Goal: Information Seeking & Learning: Learn about a topic

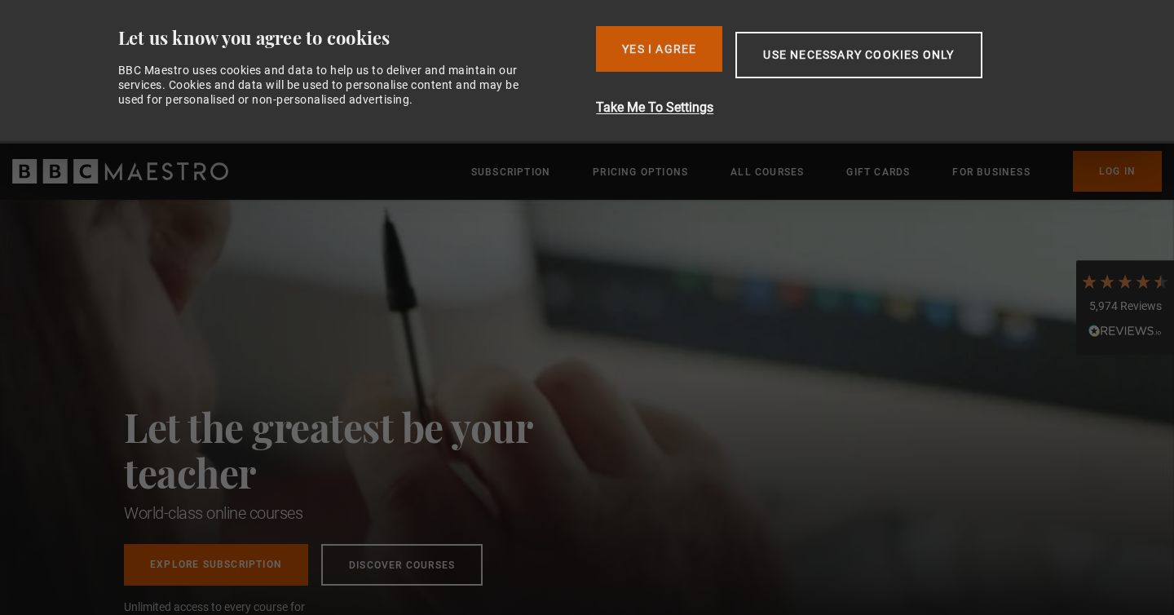
click at [696, 54] on button "Yes I Agree" at bounding box center [659, 49] width 126 height 46
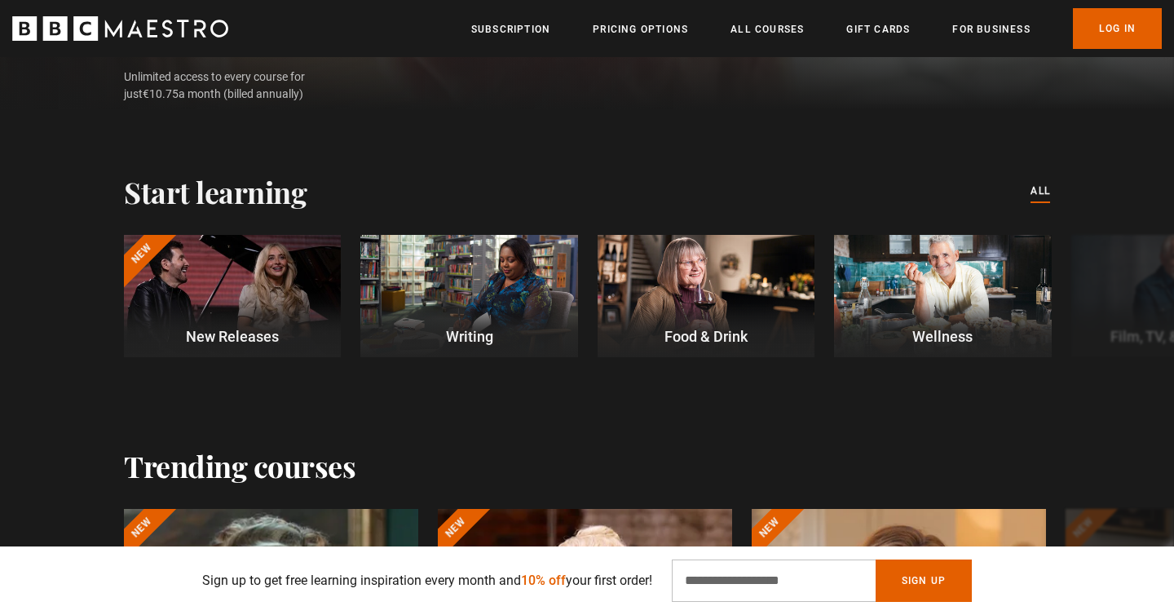
scroll to position [388, 0]
click at [1108, 297] on button "Next" at bounding box center [1124, 298] width 41 height 41
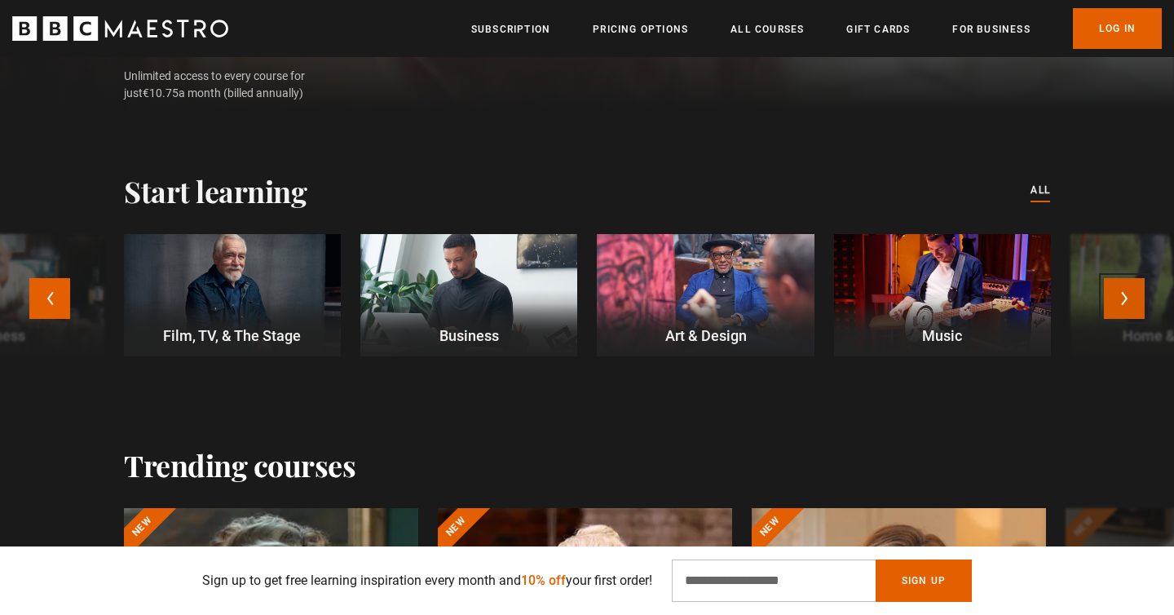
scroll to position [0, 214]
click at [701, 302] on div at bounding box center [705, 295] width 217 height 122
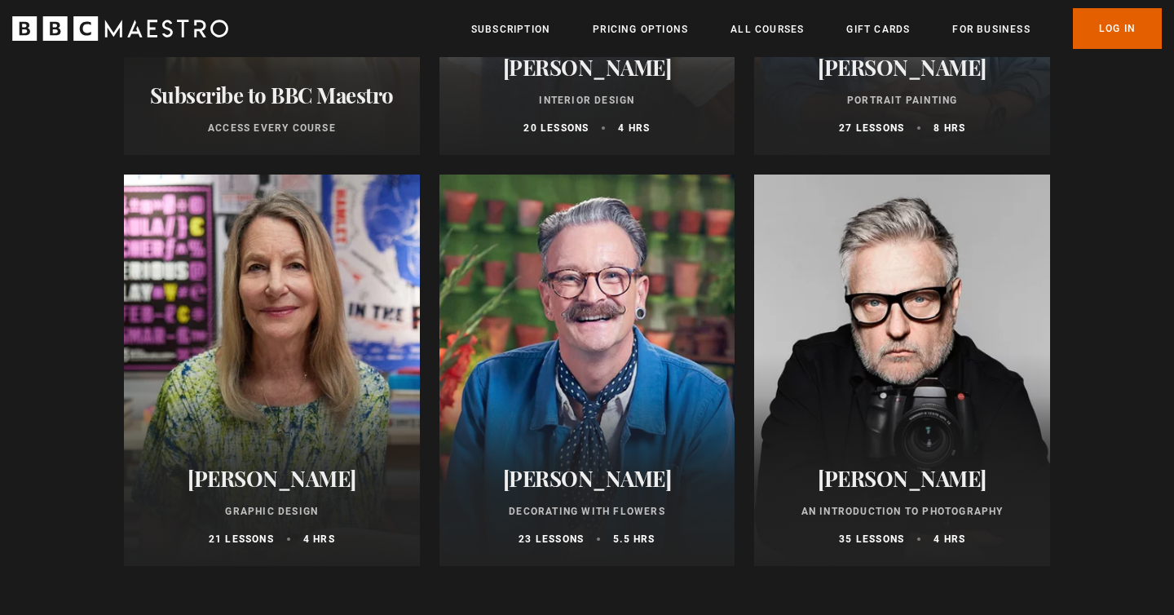
scroll to position [520, 0]
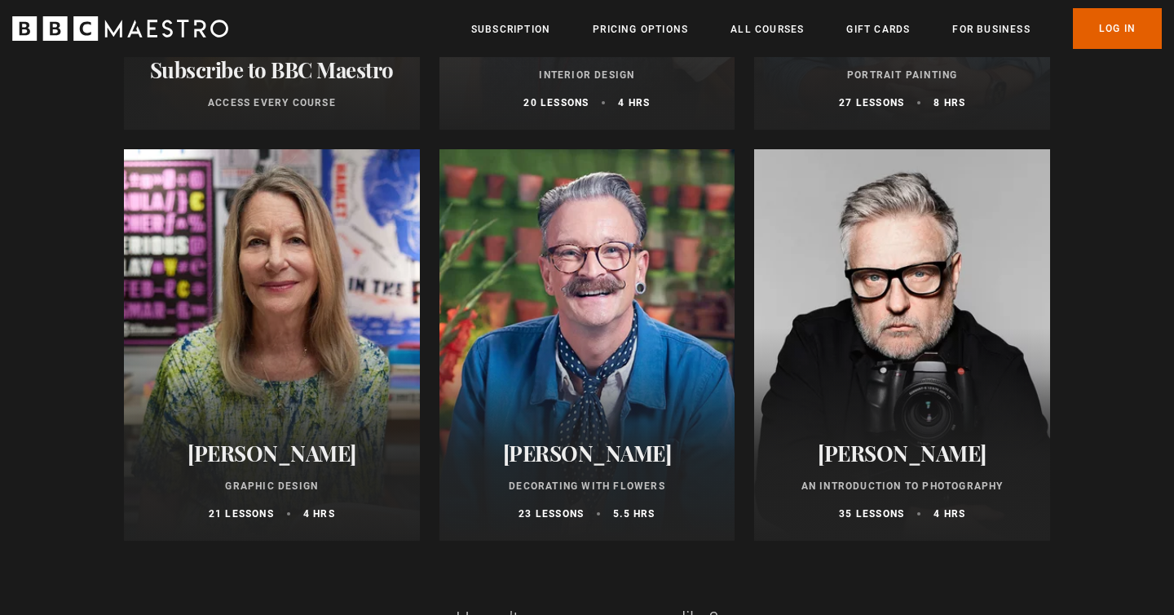
click at [276, 320] on div at bounding box center [272, 344] width 296 height 391
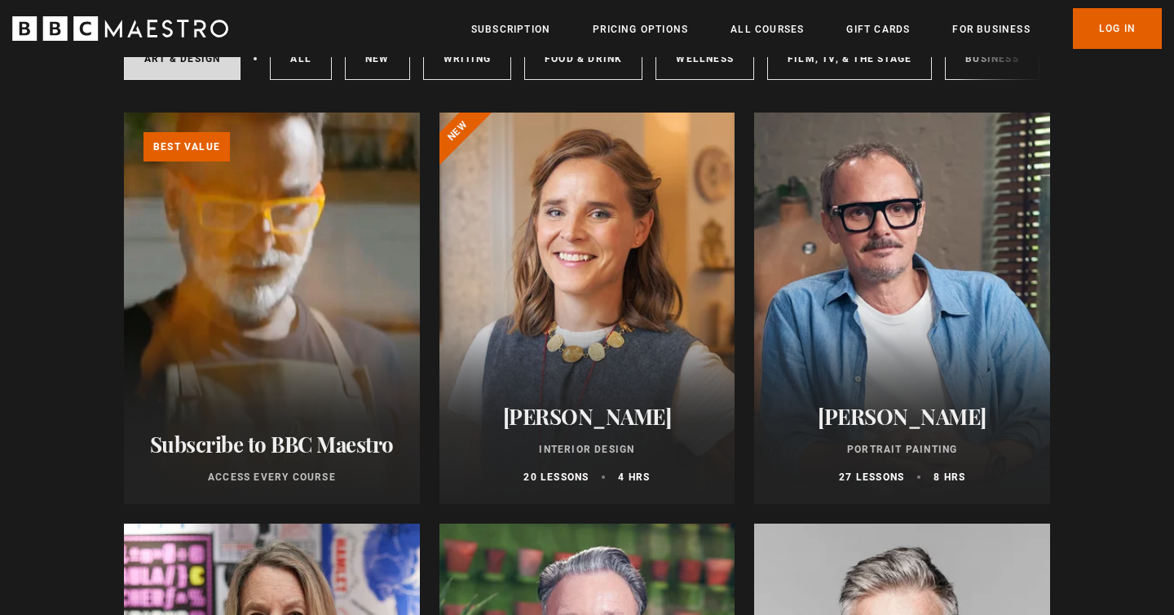
scroll to position [0, 0]
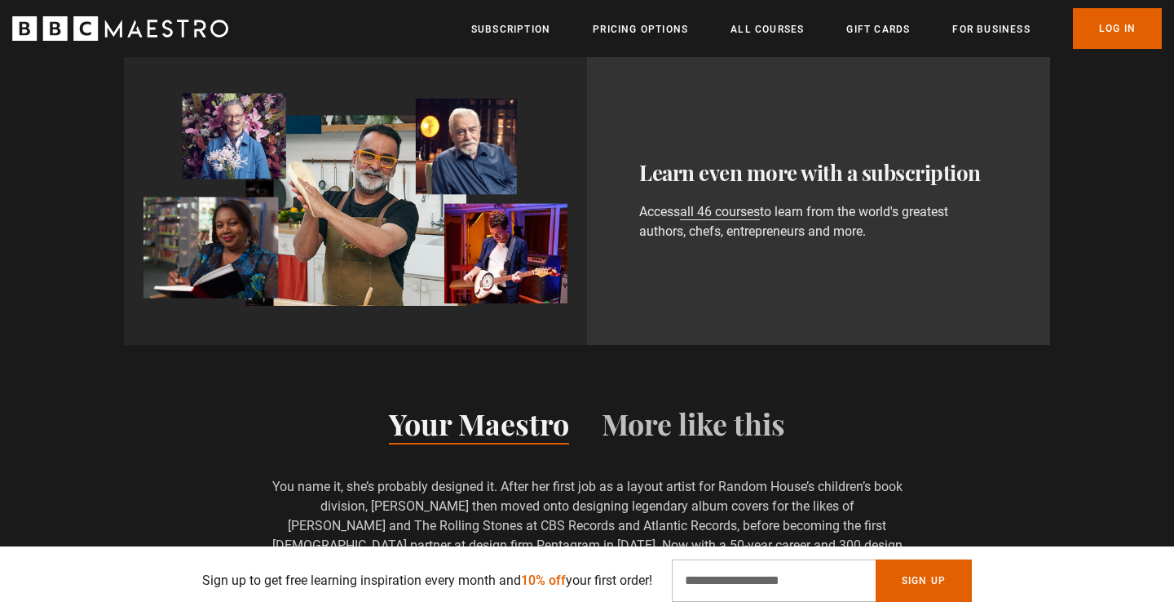
scroll to position [1613, 0]
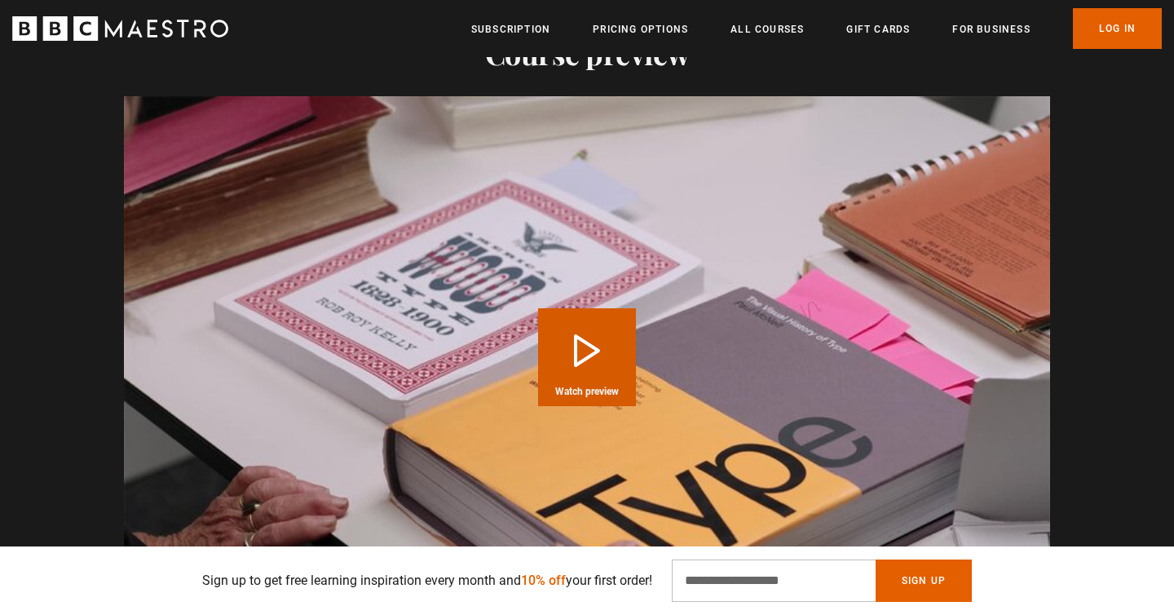
click at [574, 322] on button "Play Course overview for Graphic Design with Paula Scher Watch preview" at bounding box center [587, 357] width 98 height 98
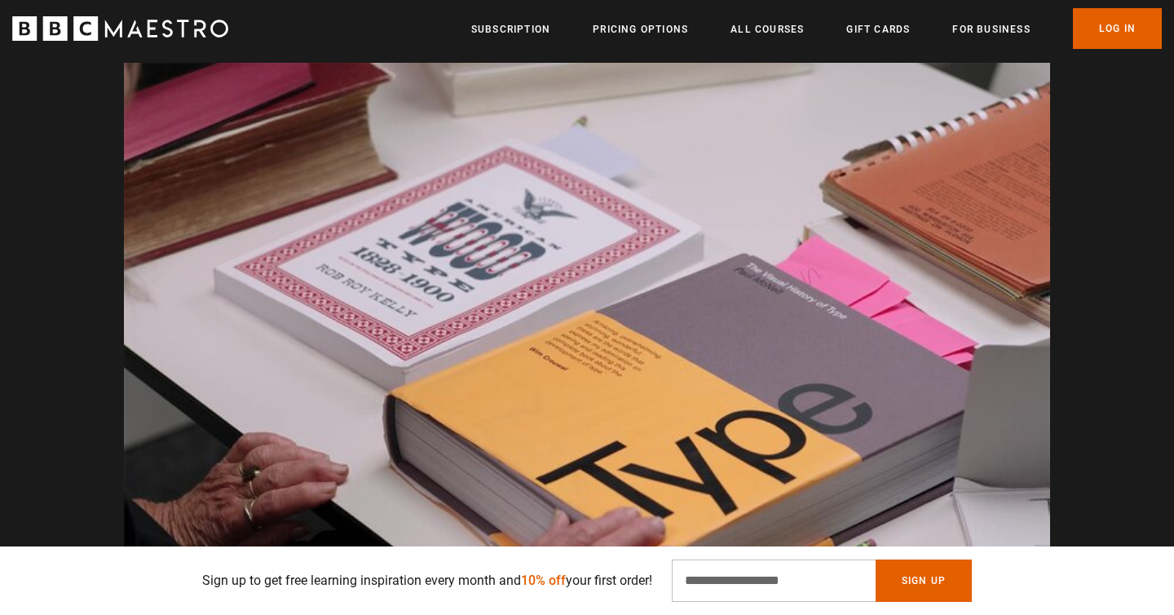
scroll to position [0, 1922]
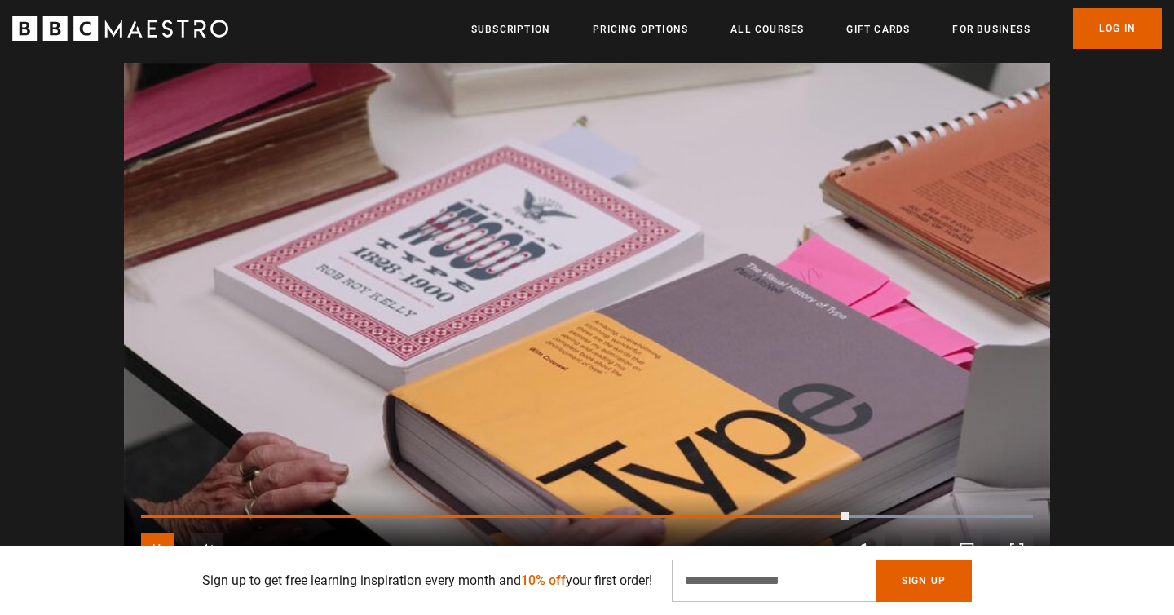
click at [153, 533] on span "Video Player" at bounding box center [157, 549] width 33 height 33
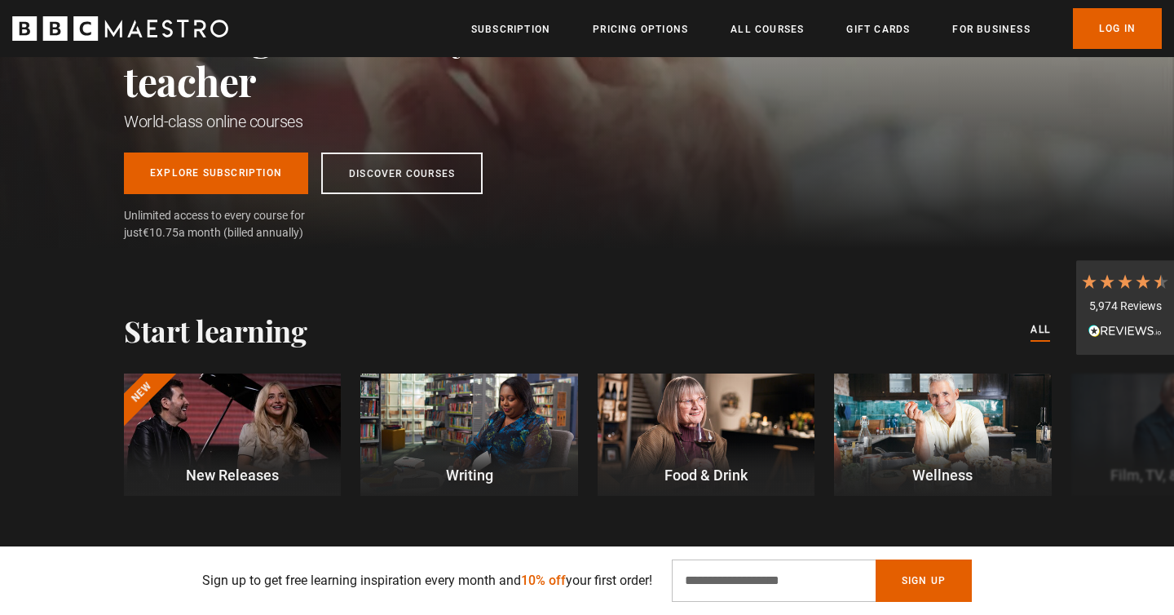
scroll to position [306, 0]
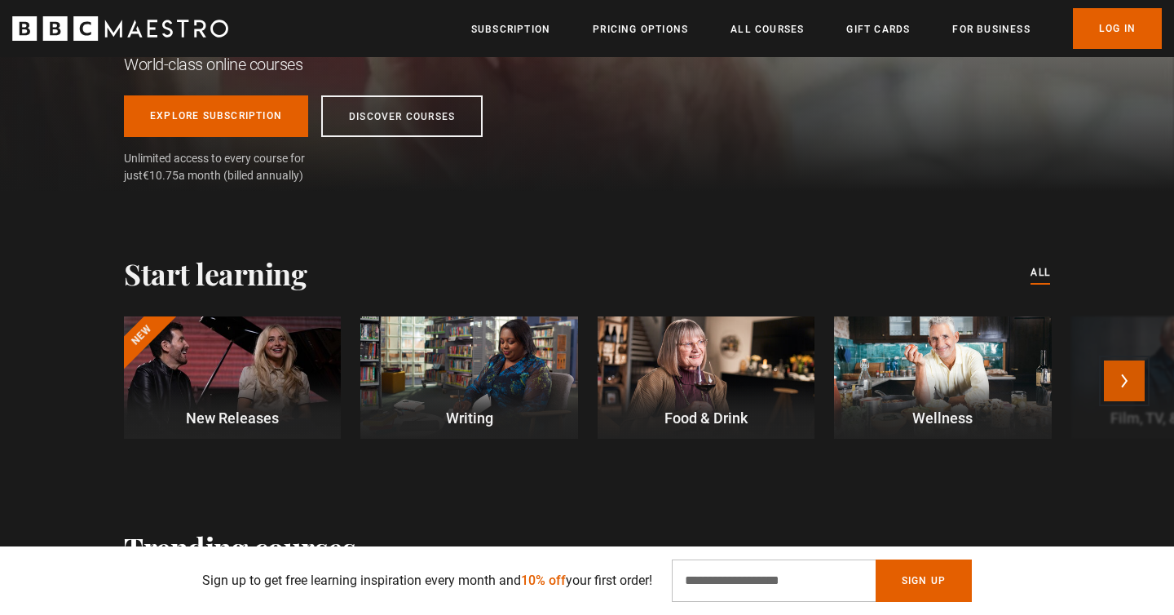
click at [1131, 380] on button "Next" at bounding box center [1124, 380] width 41 height 41
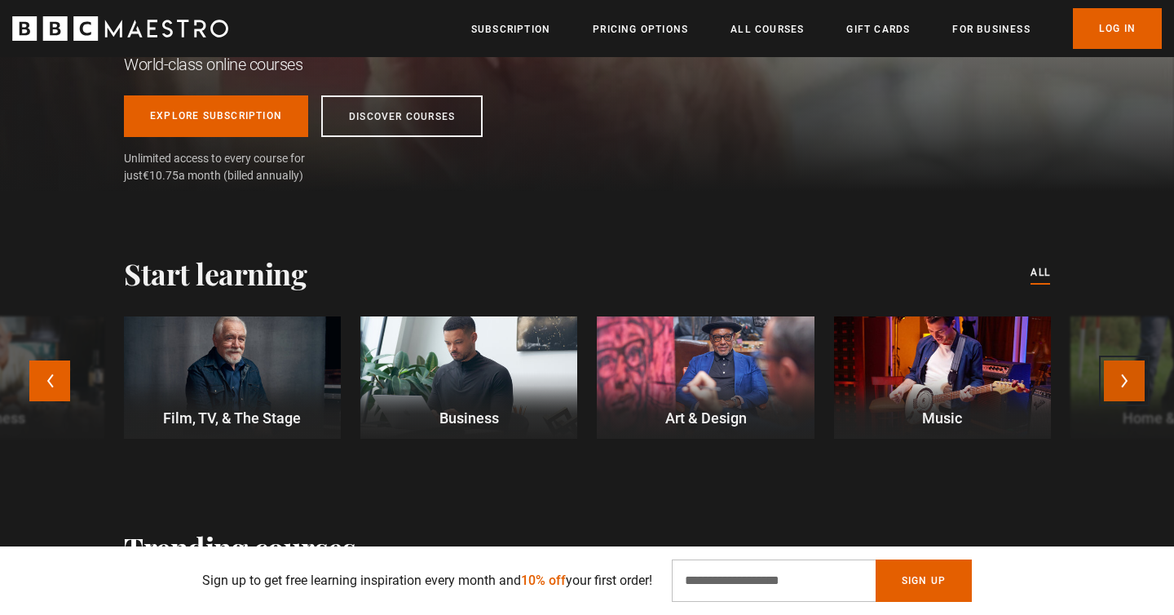
click at [1131, 380] on button "Next" at bounding box center [1124, 380] width 41 height 41
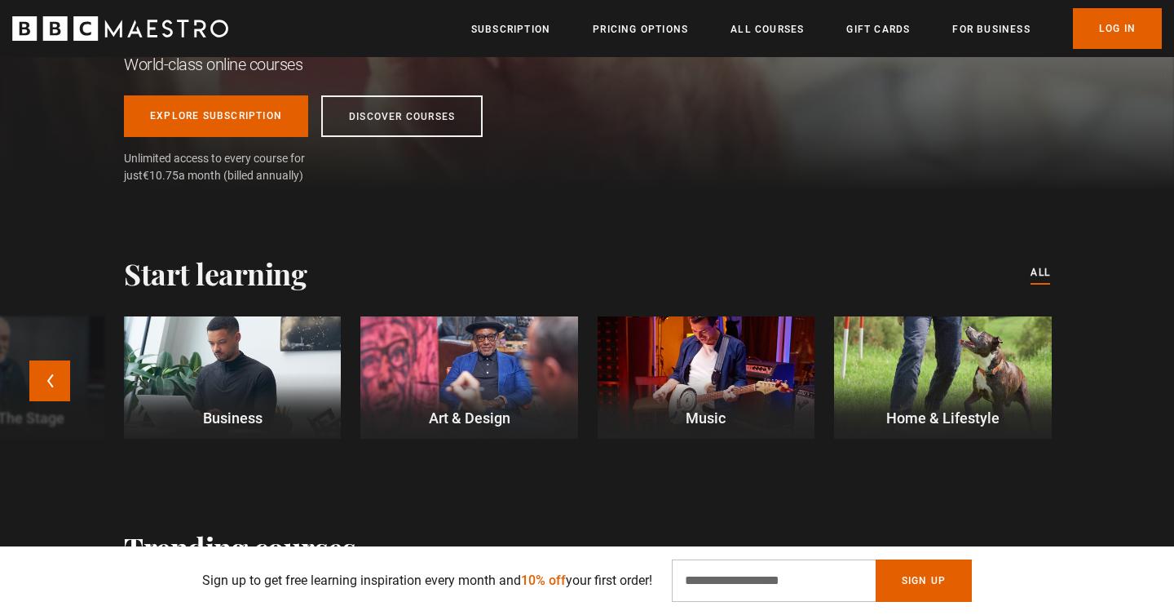
click at [203, 378] on div at bounding box center [232, 377] width 217 height 122
click at [60, 372] on button "Previous" at bounding box center [49, 380] width 41 height 41
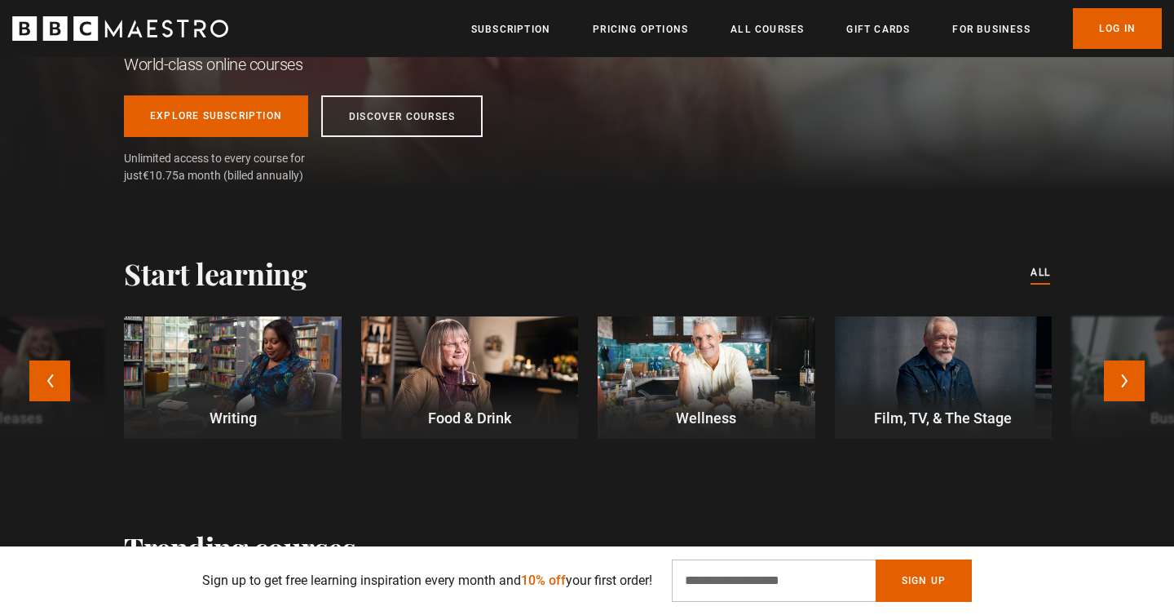
click at [242, 360] on div at bounding box center [232, 377] width 217 height 122
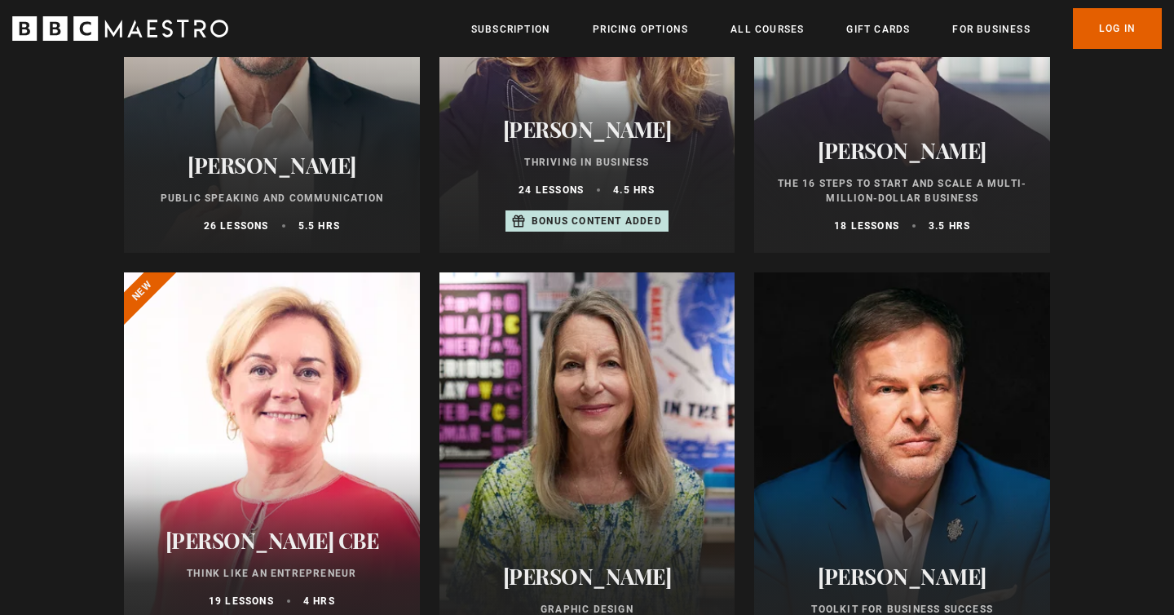
scroll to position [1003, 0]
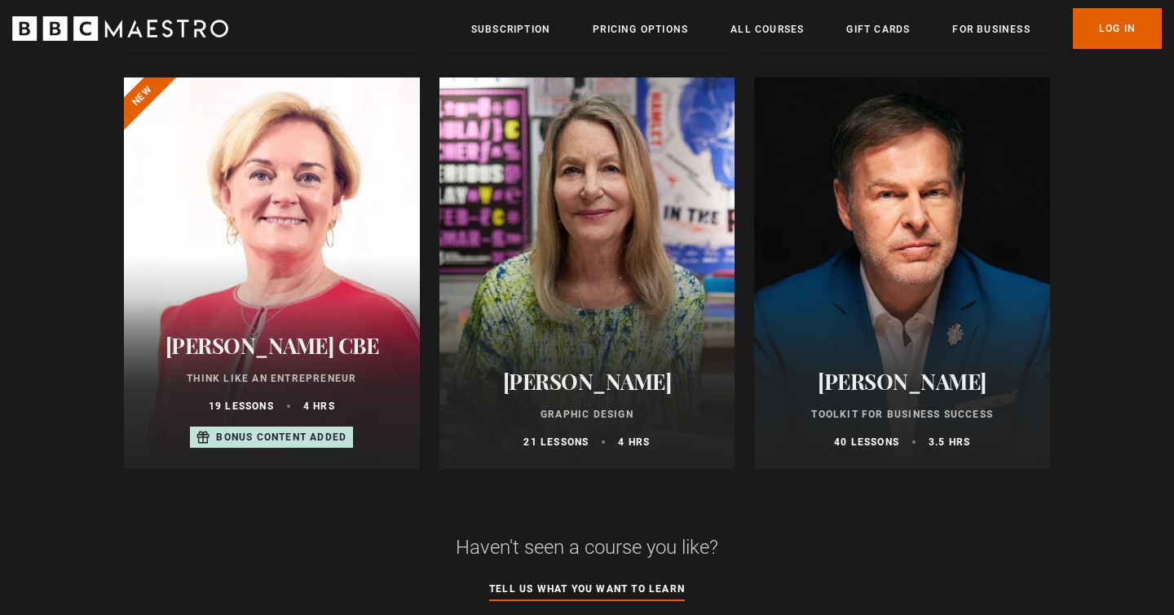
click at [893, 221] on div at bounding box center [902, 272] width 296 height 391
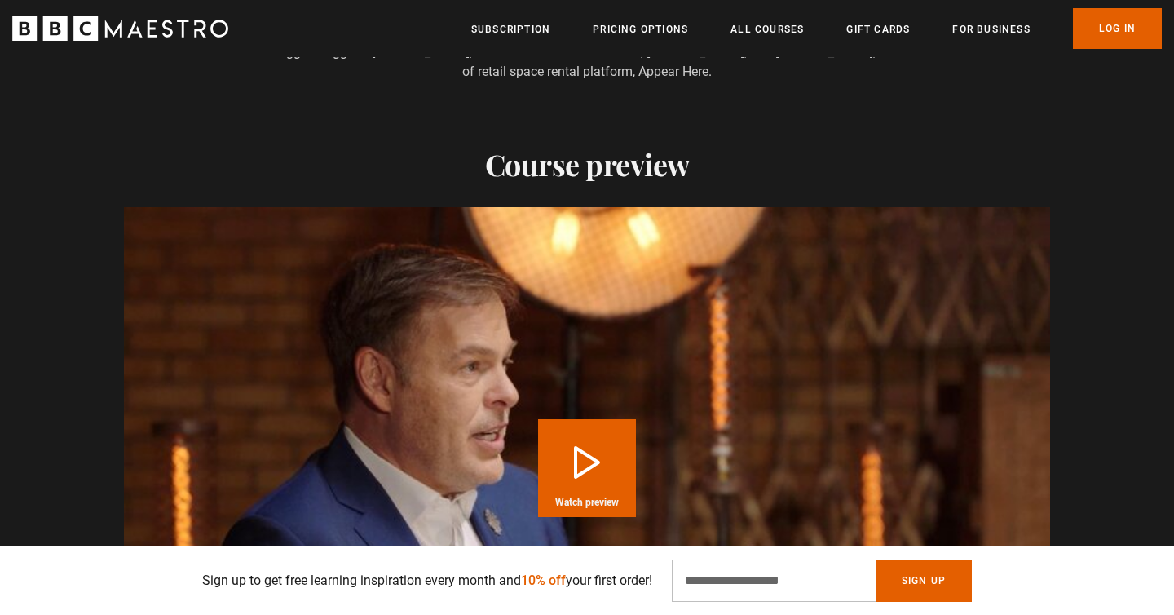
scroll to position [1737, 0]
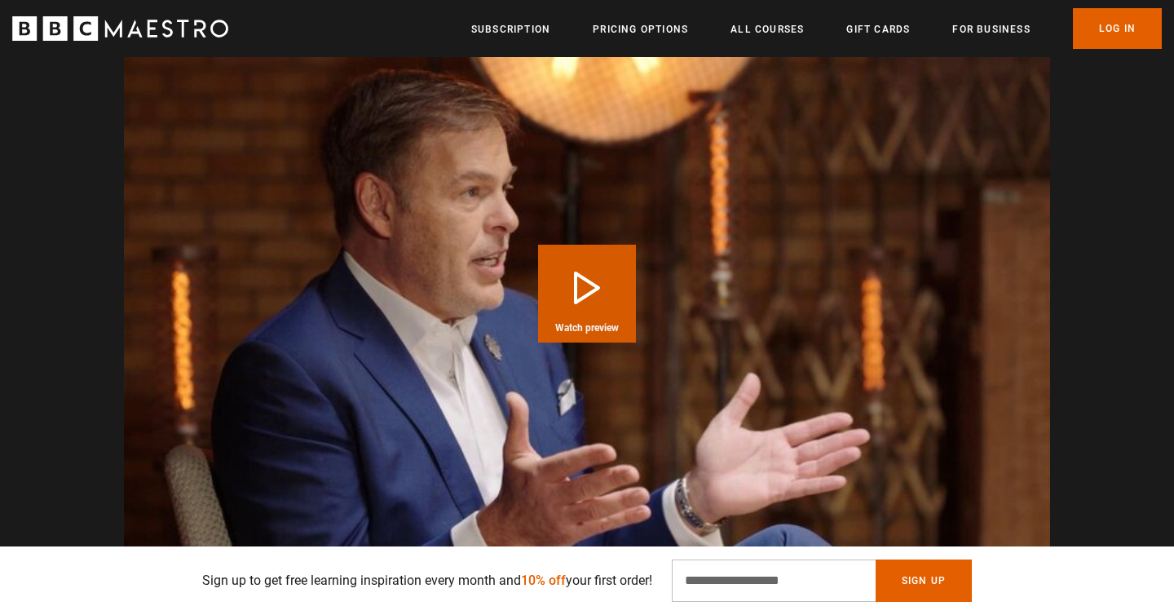
click at [516, 273] on video "Video Player" at bounding box center [587, 293] width 926 height 521
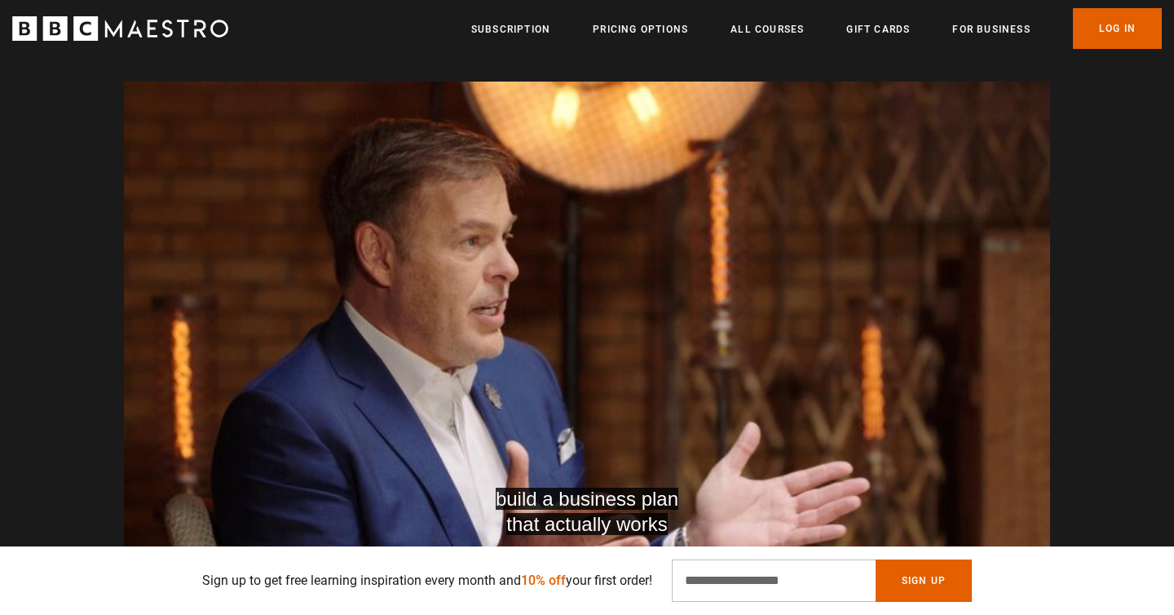
scroll to position [0, 427]
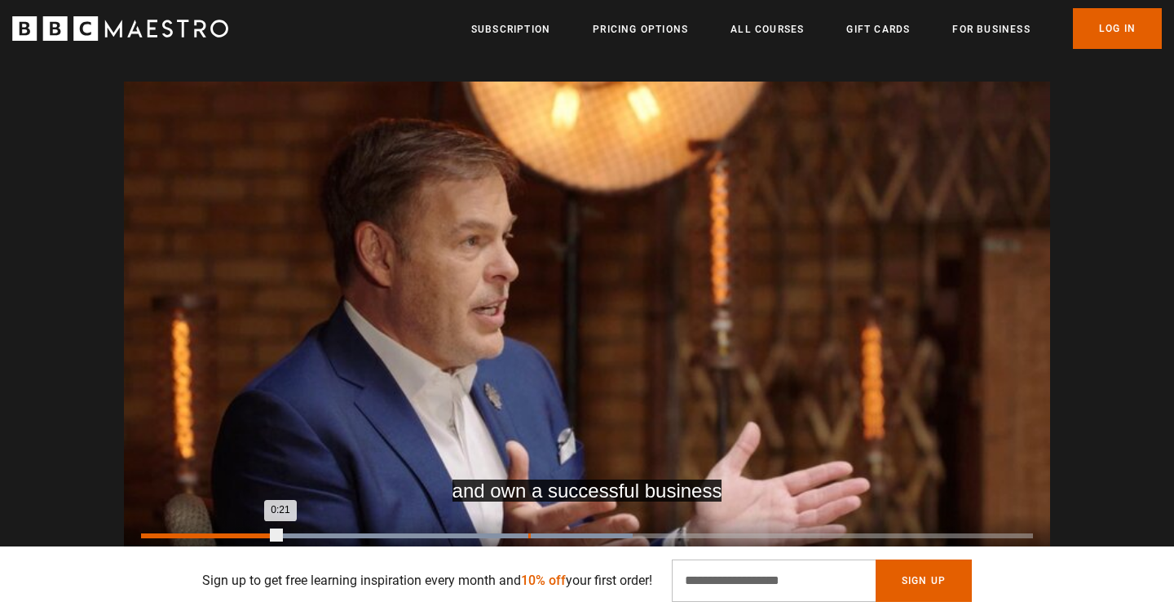
click at [527, 533] on div "Loaded : 55.15% 0:59 0:21" at bounding box center [587, 535] width 892 height 5
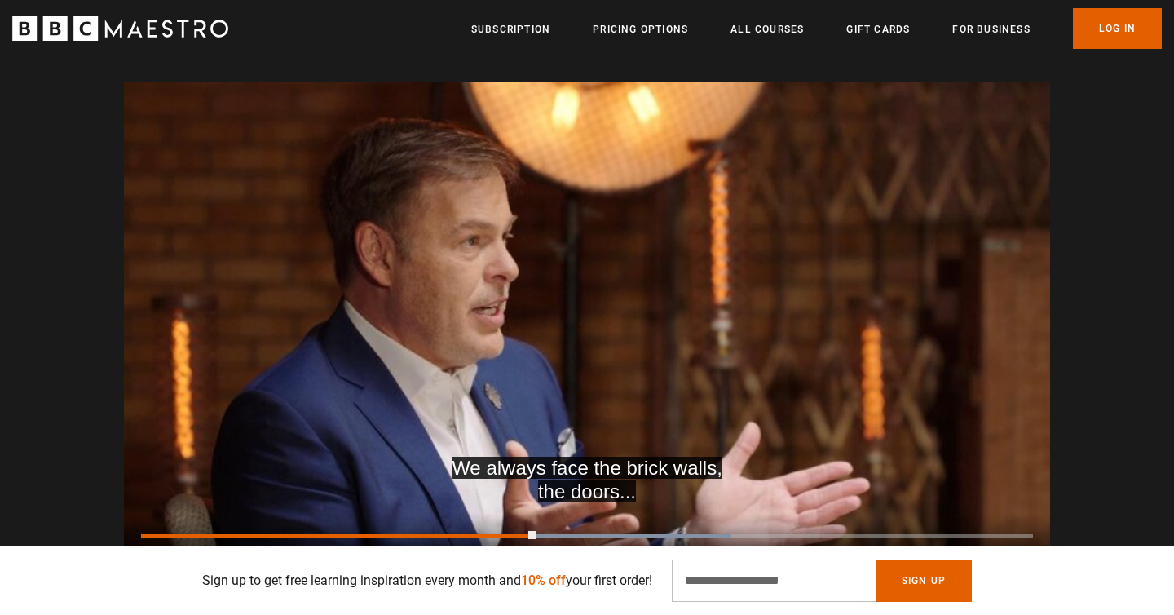
click at [673, 513] on div "10s Skip Back 10 seconds Pause 10s Skip Forward 10 seconds Loaded : 66.18% 0:59…" at bounding box center [587, 558] width 926 height 90
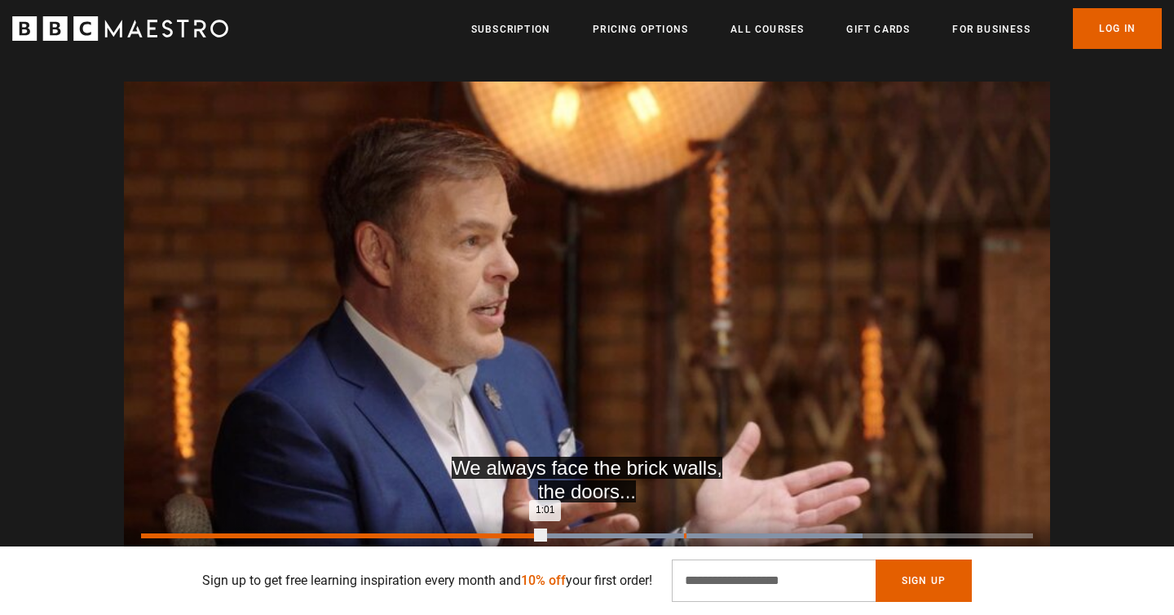
click at [684, 533] on div "1:22" at bounding box center [685, 535] width 2 height 5
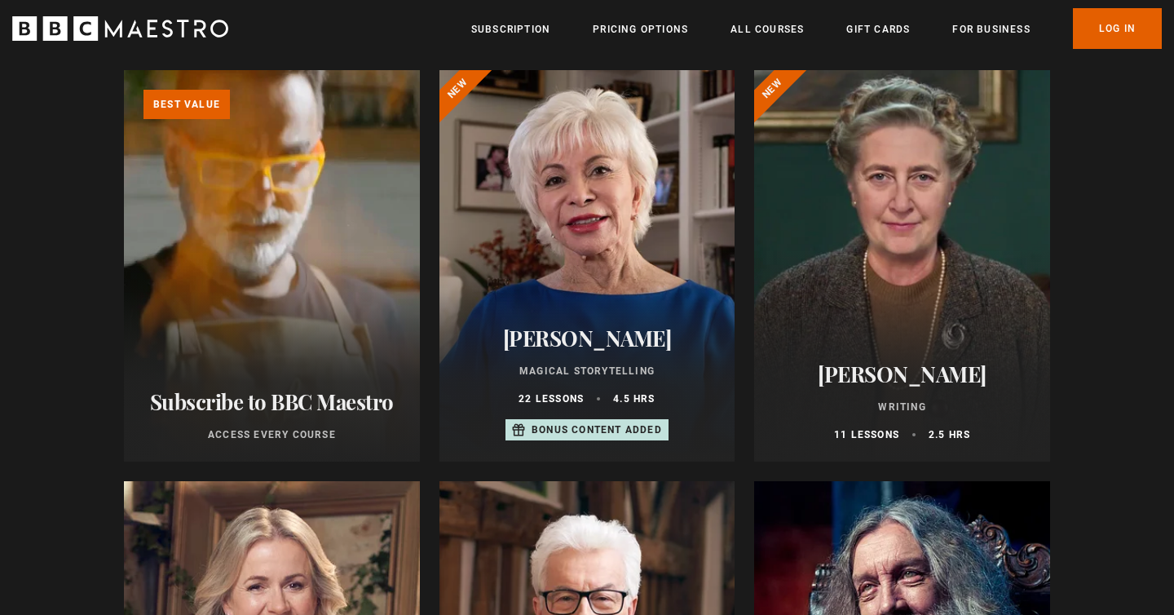
scroll to position [188, 0]
click at [551, 218] on div at bounding box center [587, 266] width 296 height 391
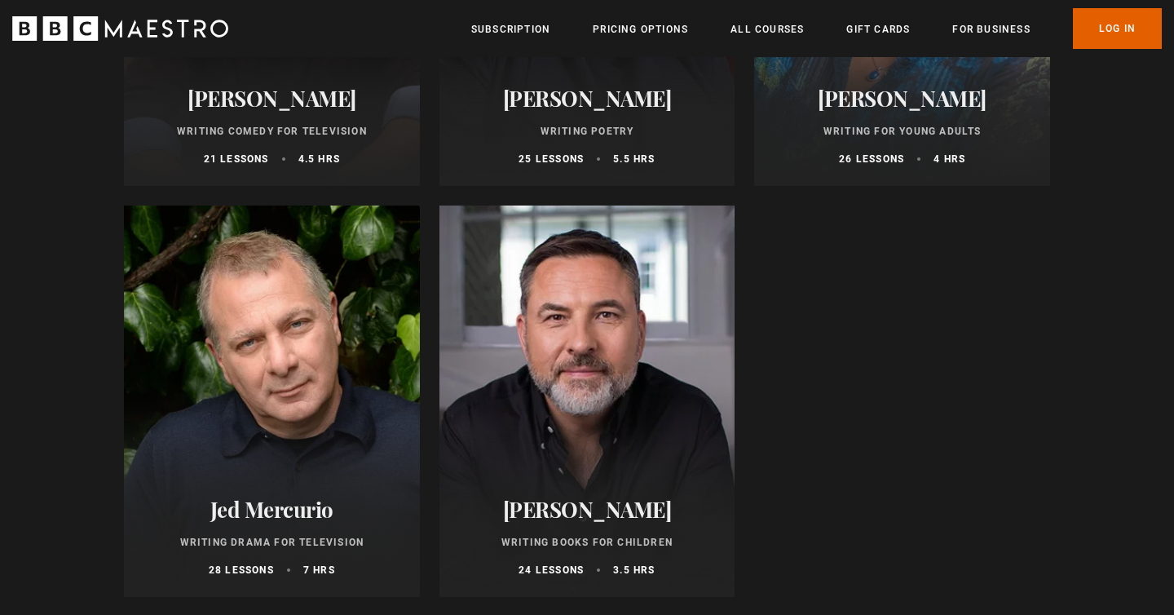
scroll to position [1715, 0]
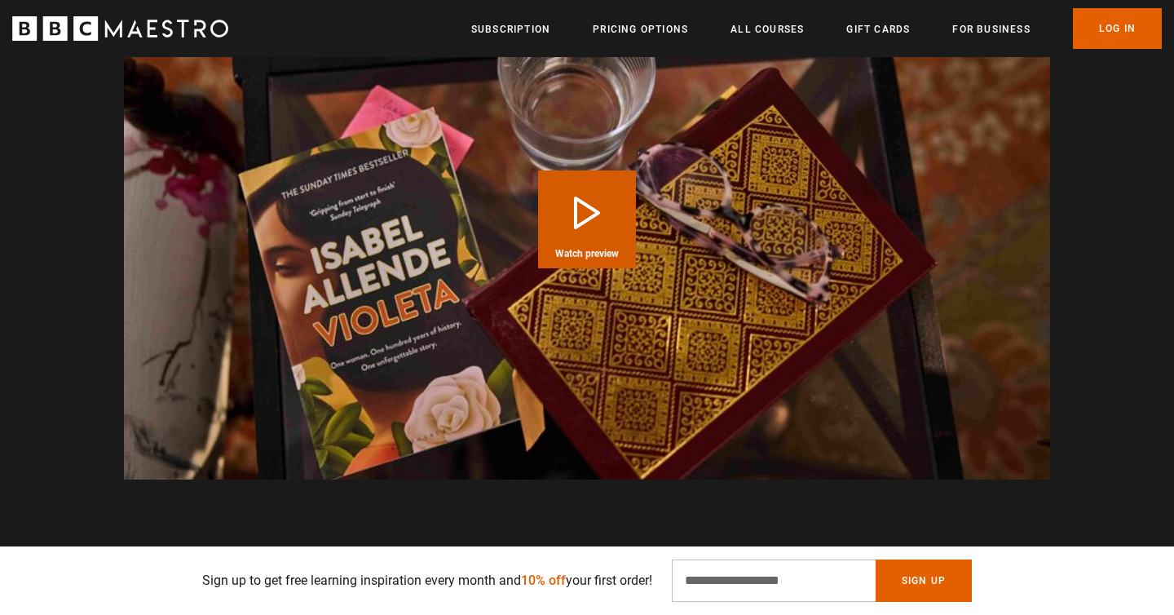
click at [584, 213] on button "Play Course overview for Magical Storytelling with Isabel Allende Watch preview" at bounding box center [587, 219] width 98 height 98
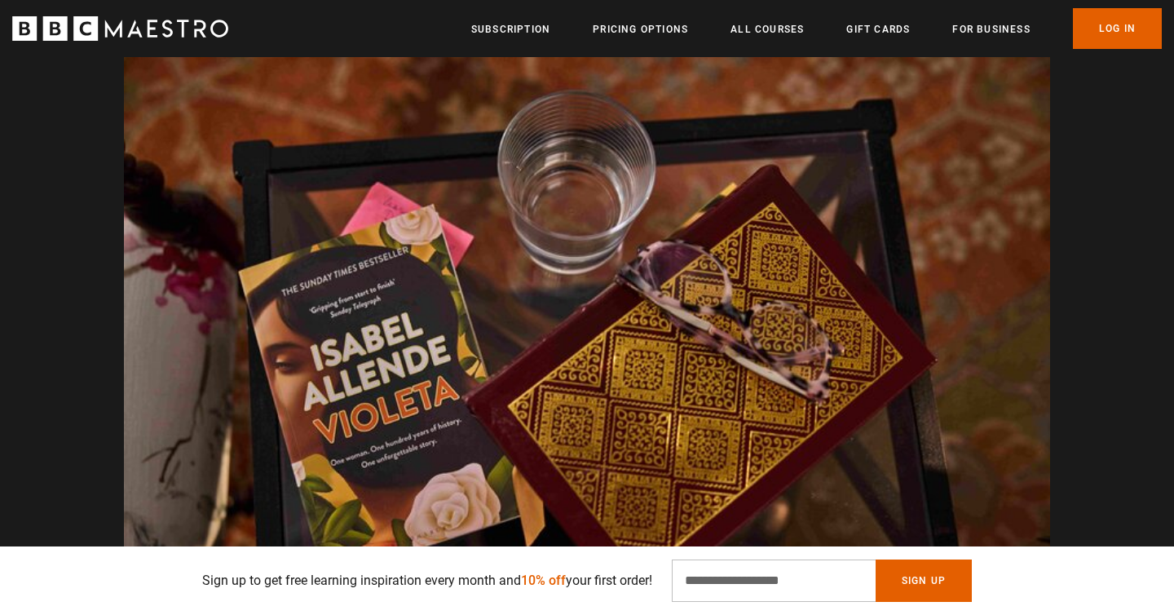
scroll to position [0, 427]
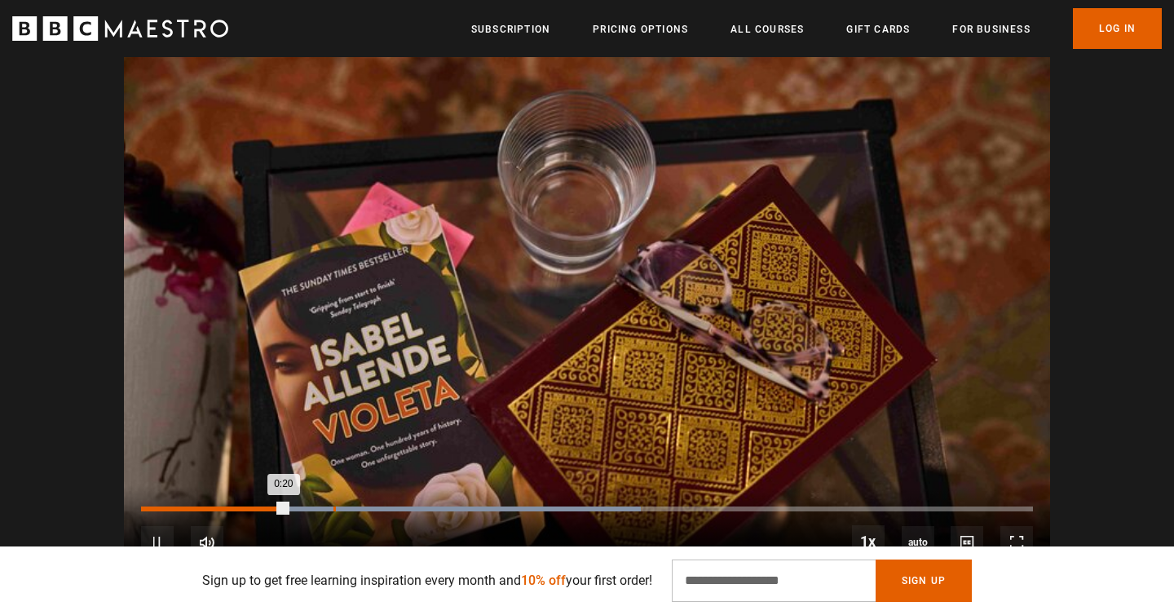
click at [335, 506] on div "Loaded : 56.00% 0:26 0:20" at bounding box center [587, 508] width 892 height 5
click at [434, 506] on div "Loaded : 72.00% 0:41 0:28" at bounding box center [587, 508] width 892 height 5
click at [570, 506] on div "Loaded : 80.00% 0:44 0:42" at bounding box center [587, 508] width 892 height 5
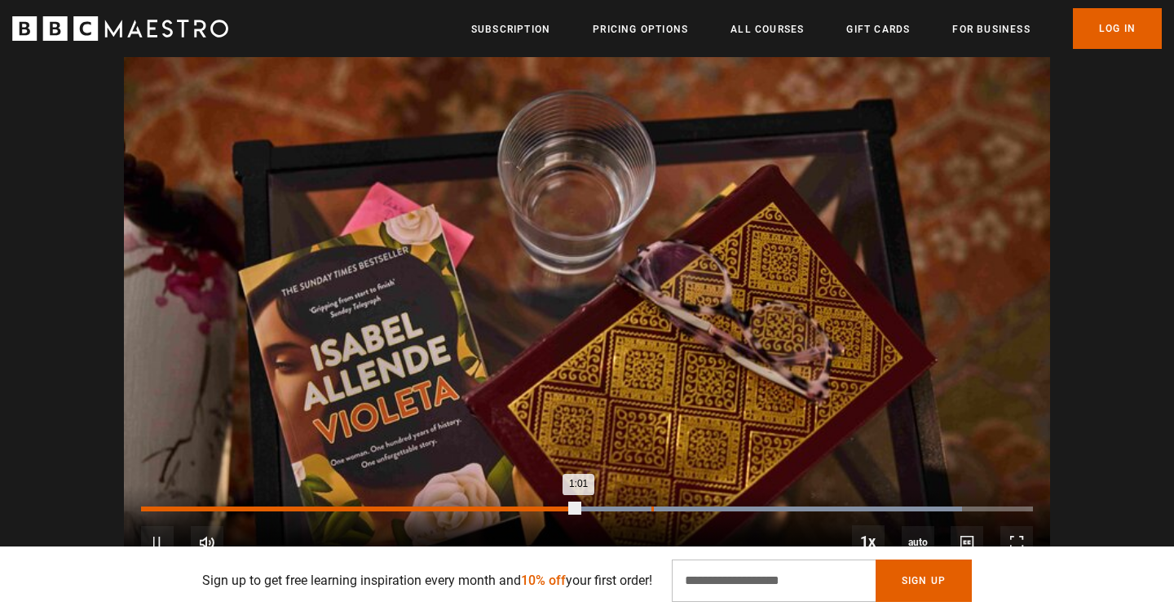
click at [651, 506] on div "Loaded : 92.00% 1:11 1:01" at bounding box center [587, 508] width 892 height 5
click at [695, 506] on div "Loaded : 100.00% 1:17 1:11" at bounding box center [587, 508] width 892 height 5
click at [833, 506] on div "Loaded : 100.00% 1:37 1:21" at bounding box center [587, 508] width 892 height 5
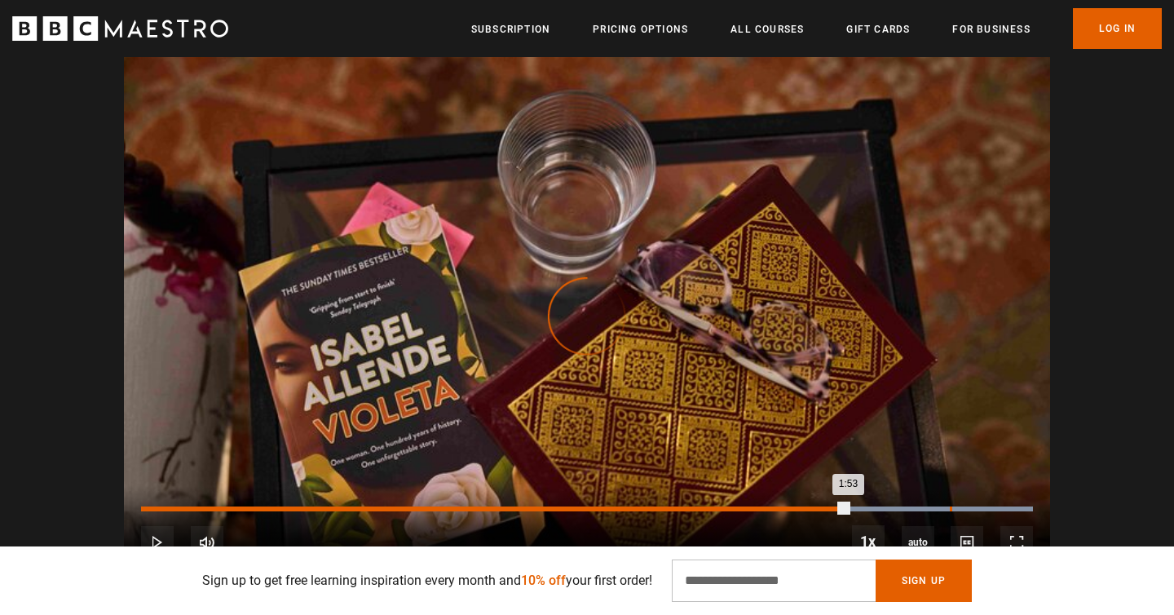
click at [950, 506] on div "1:53" at bounding box center [951, 508] width 2 height 5
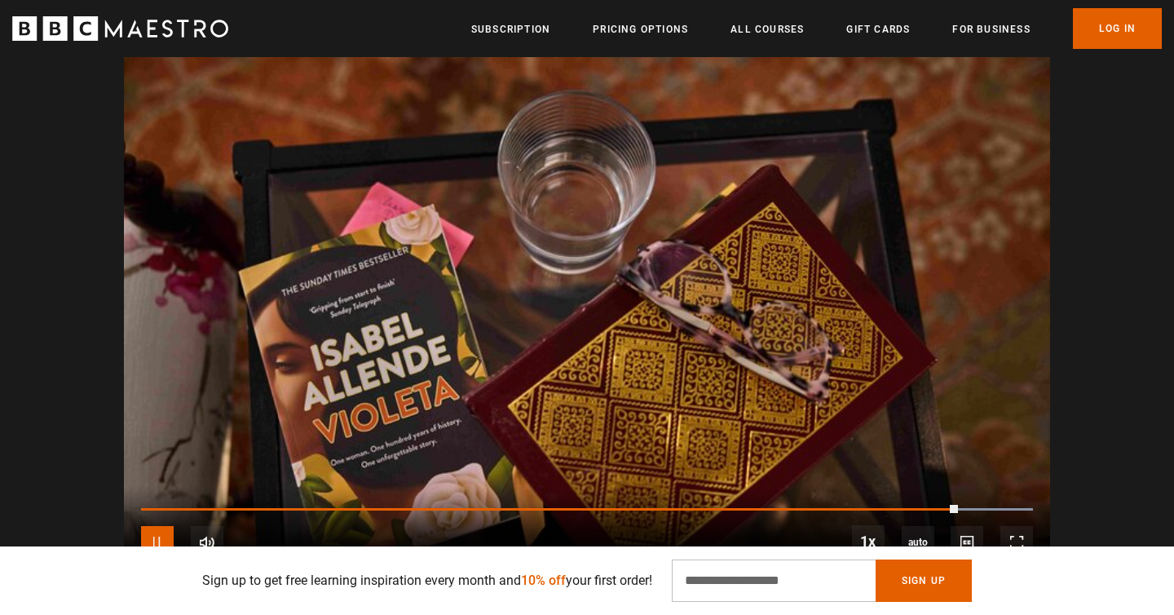
click at [160, 534] on span "Video Player" at bounding box center [157, 542] width 33 height 33
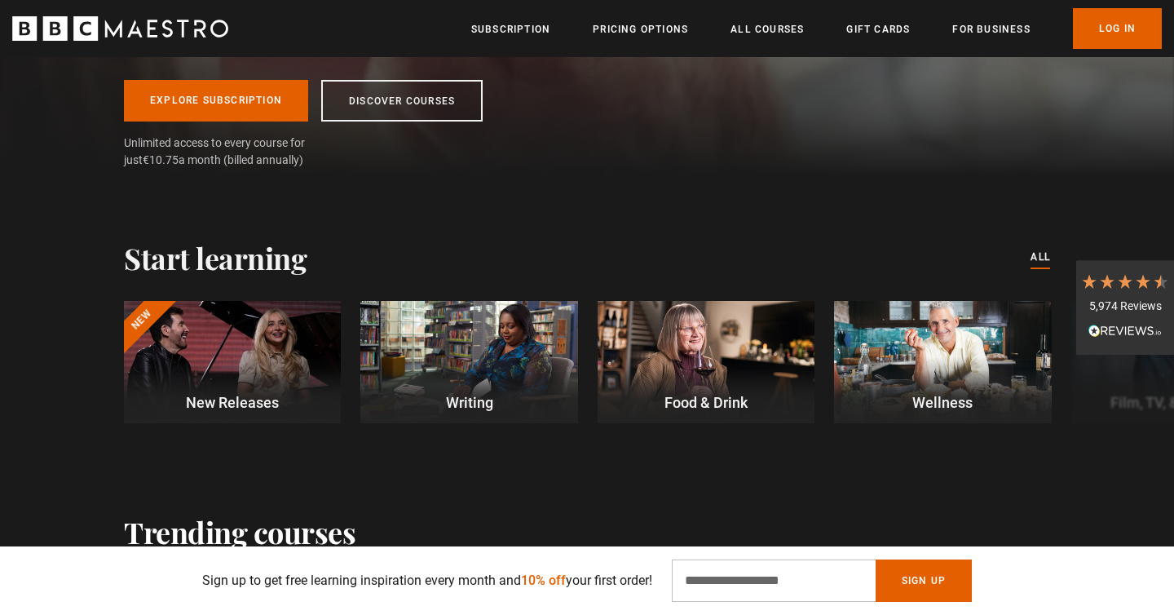
scroll to position [353, 0]
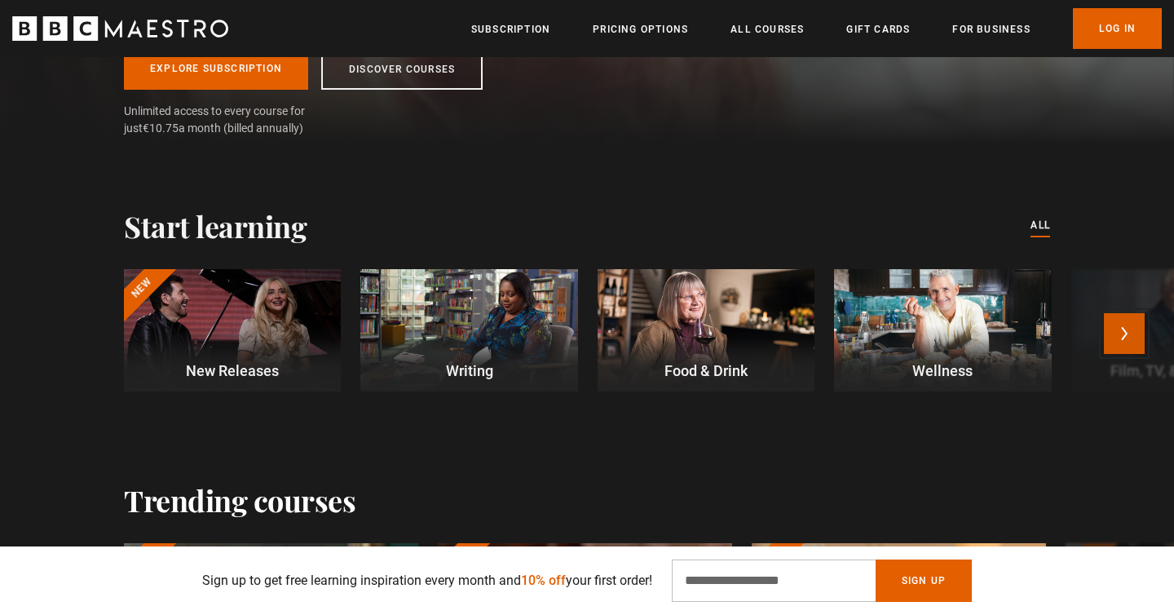
click at [1136, 329] on button "Next" at bounding box center [1124, 333] width 41 height 41
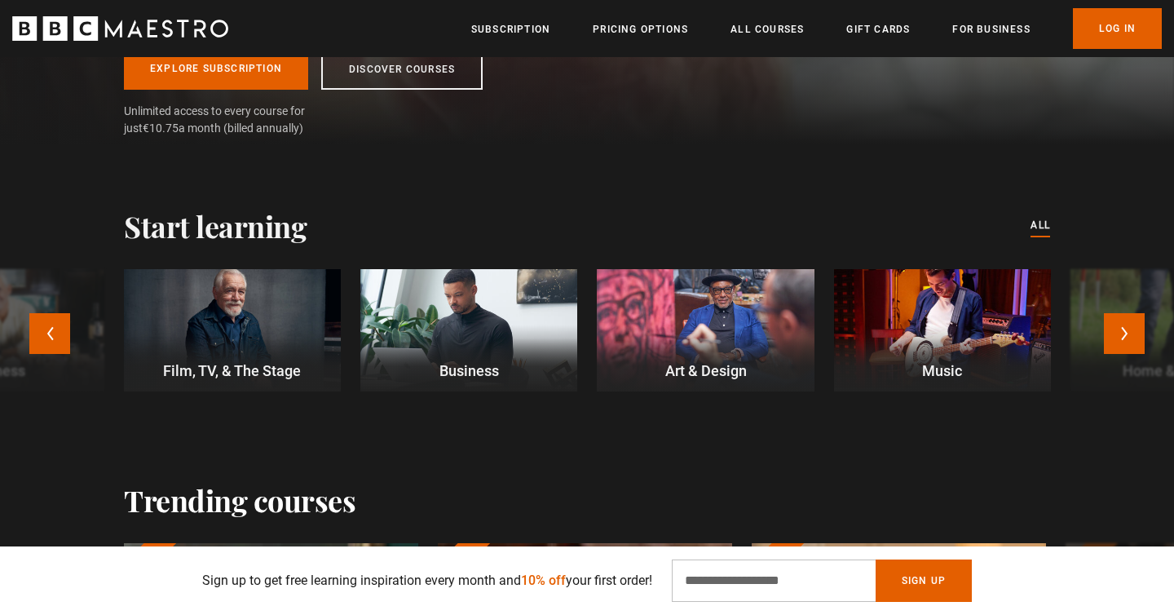
click at [234, 343] on div at bounding box center [232, 330] width 217 height 122
click at [952, 305] on div at bounding box center [942, 330] width 217 height 122
click at [242, 315] on div at bounding box center [232, 330] width 217 height 122
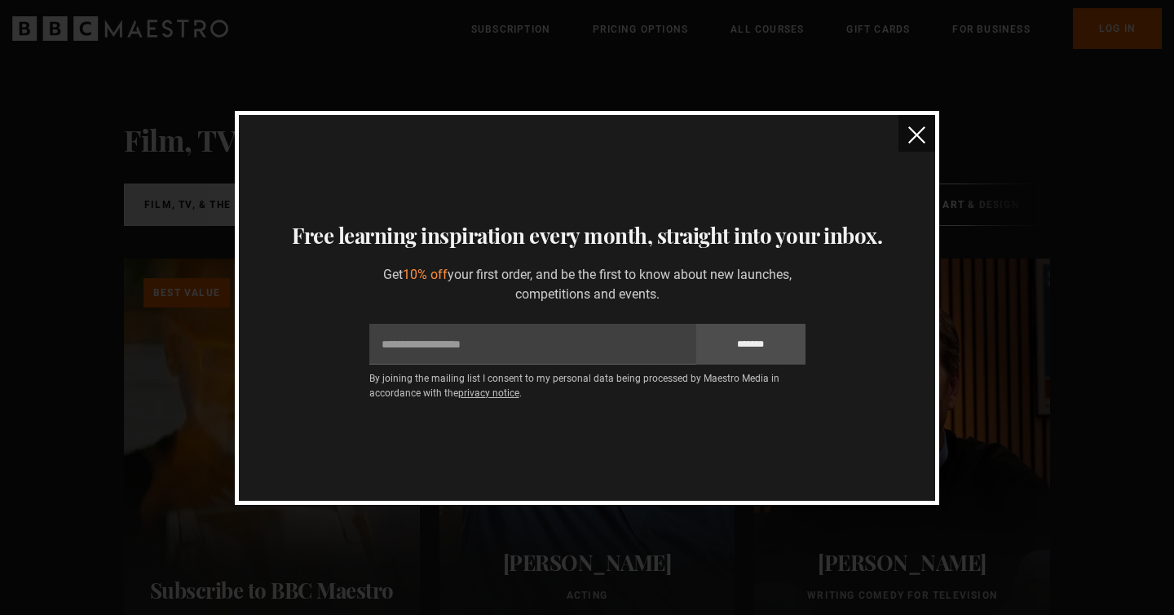
click at [916, 131] on img "close" at bounding box center [916, 134] width 17 height 17
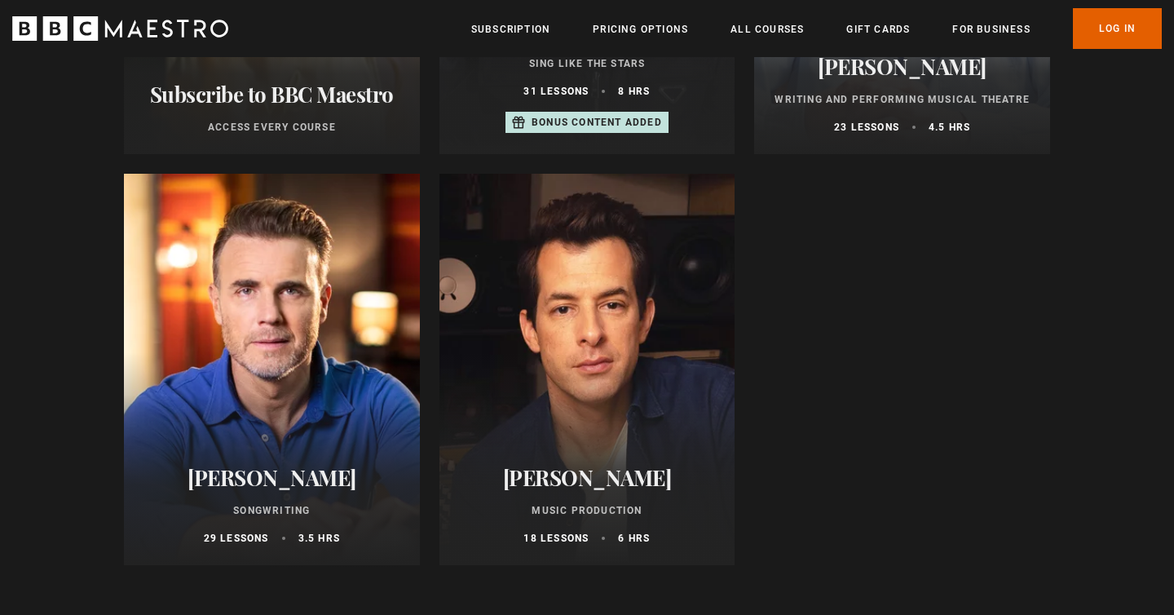
scroll to position [514, 0]
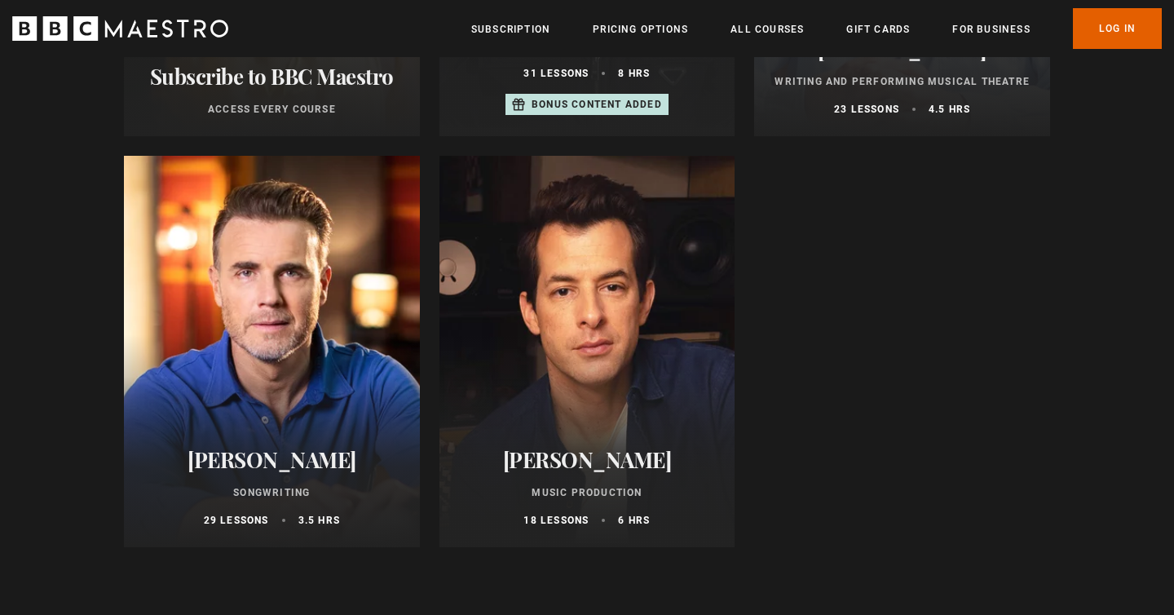
click at [589, 323] on div at bounding box center [587, 351] width 296 height 391
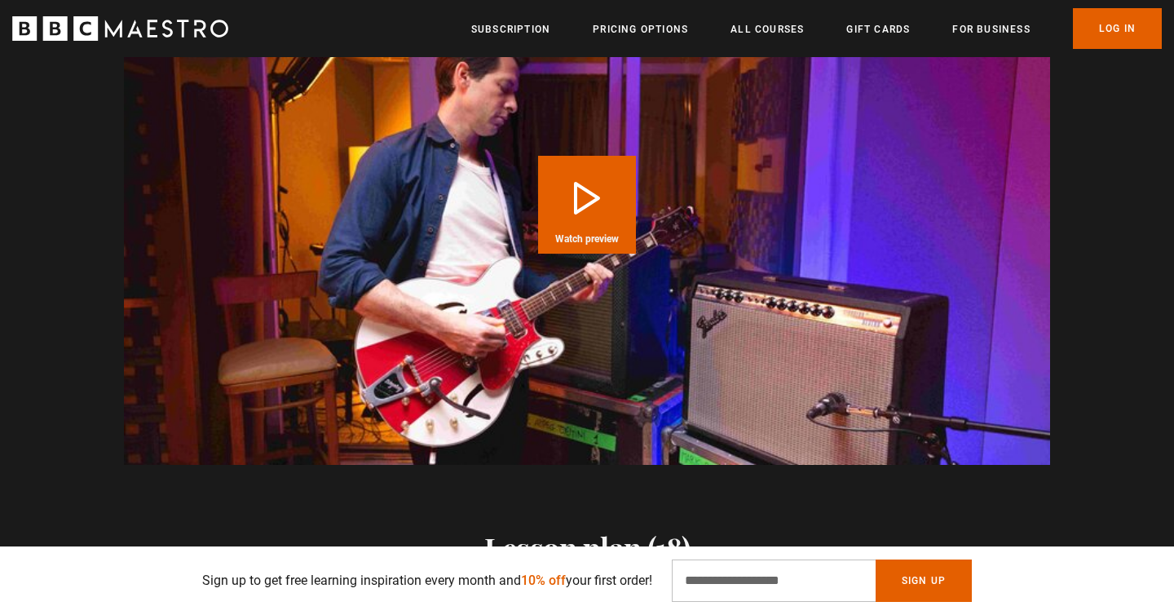
scroll to position [1720, 0]
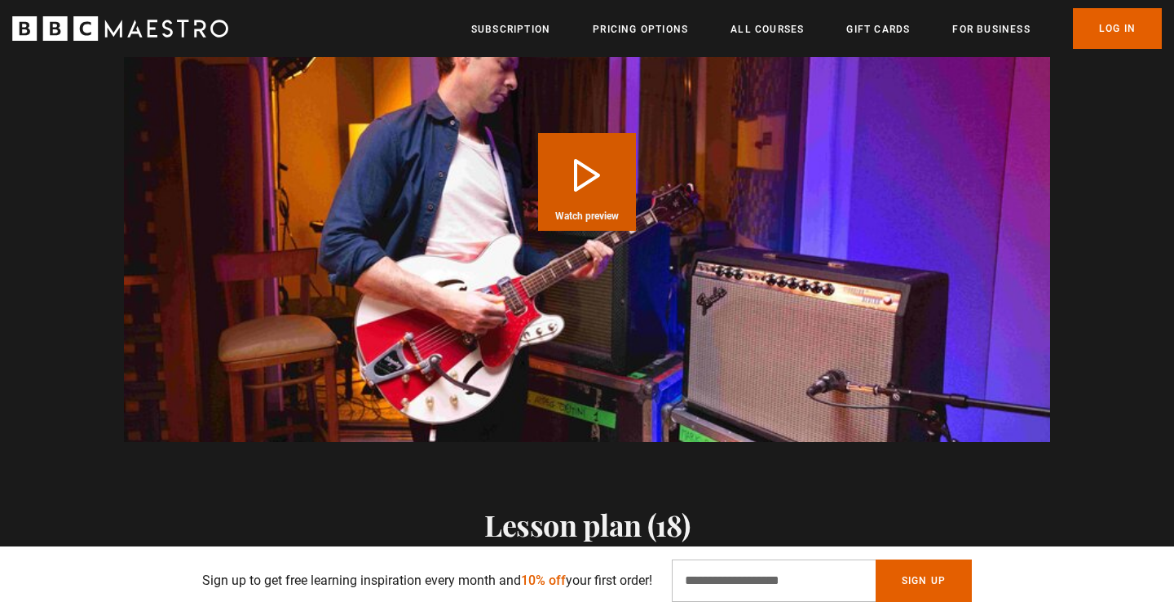
click at [598, 203] on button "Play Course overview for Music Production with Mark Ronson Watch preview" at bounding box center [587, 182] width 98 height 98
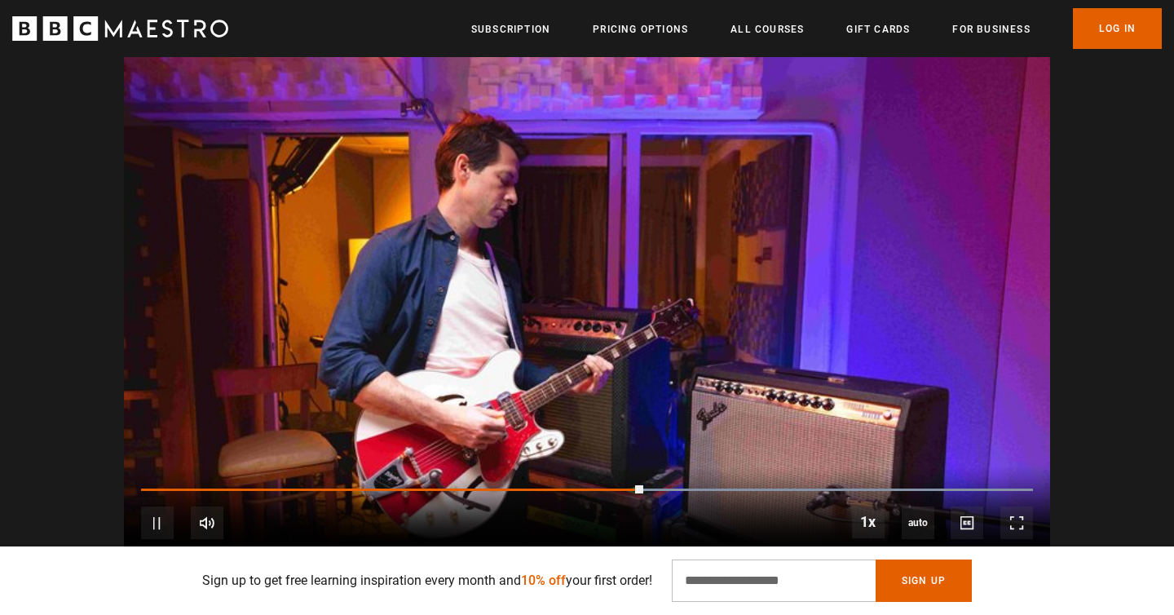
scroll to position [1640, 0]
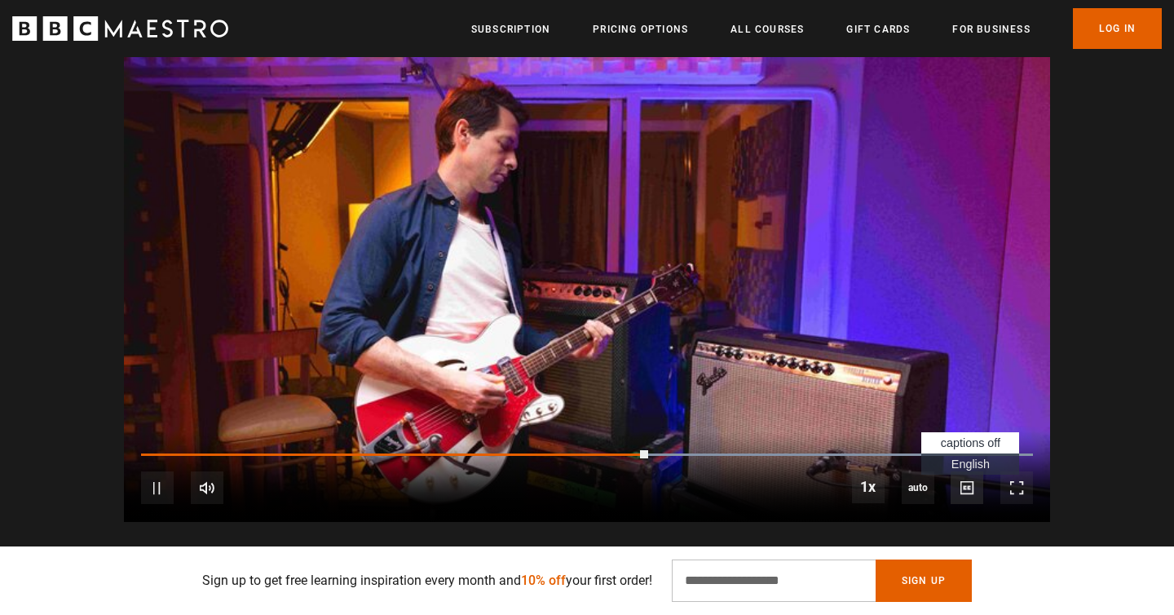
click at [967, 501] on span "Video Player" at bounding box center [967, 487] width 33 height 33
click at [995, 474] on li "English Captions" at bounding box center [970, 463] width 98 height 21
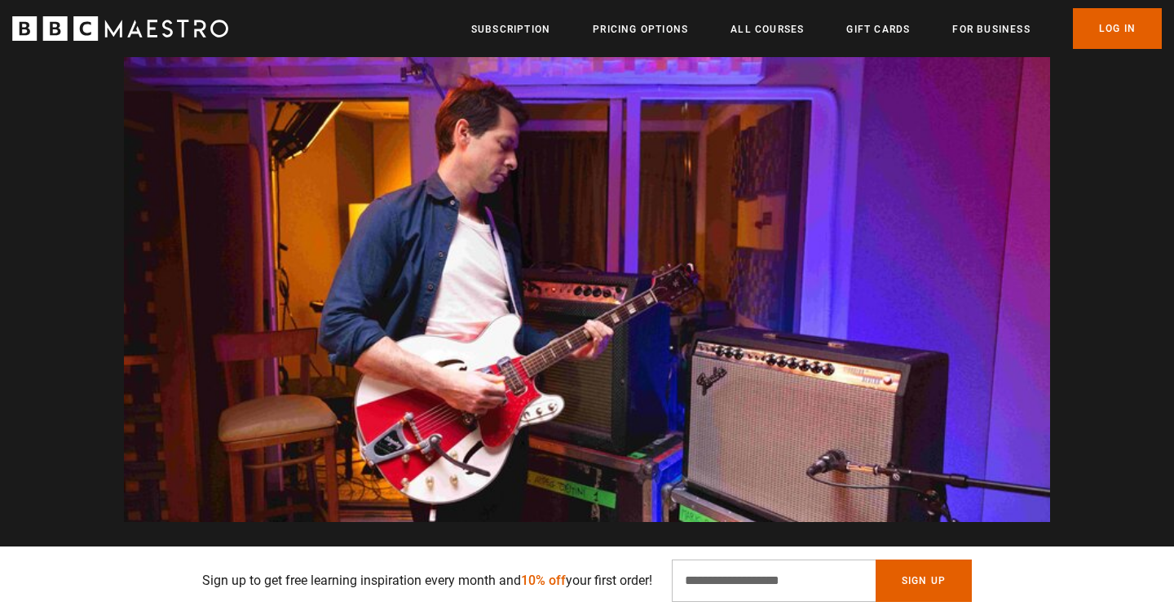
scroll to position [0, 1922]
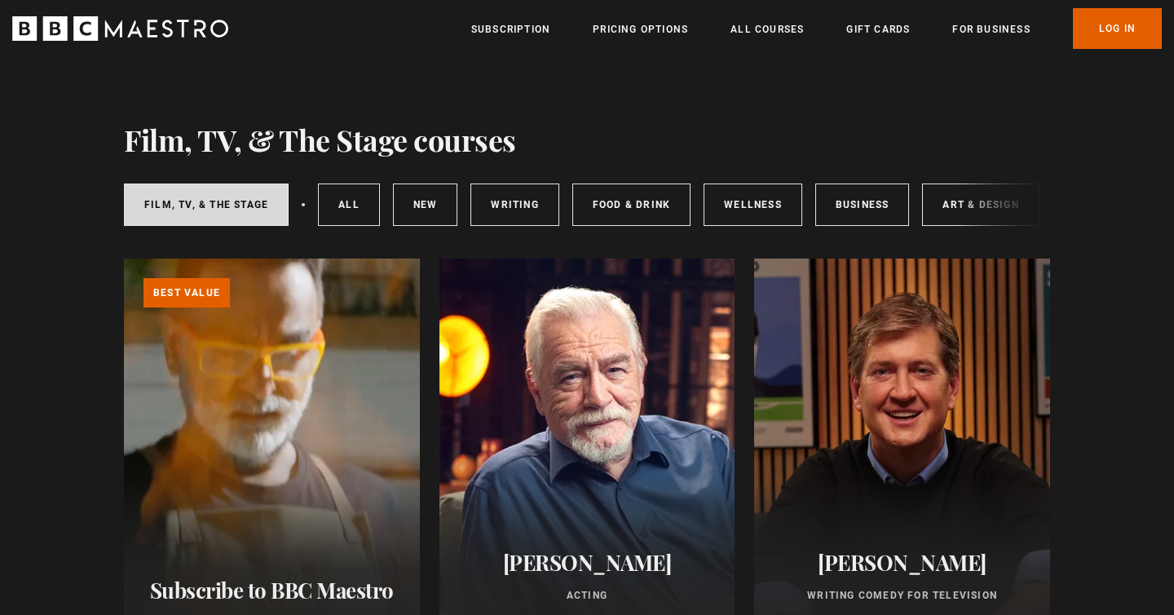
click at [590, 423] on div at bounding box center [587, 453] width 296 height 391
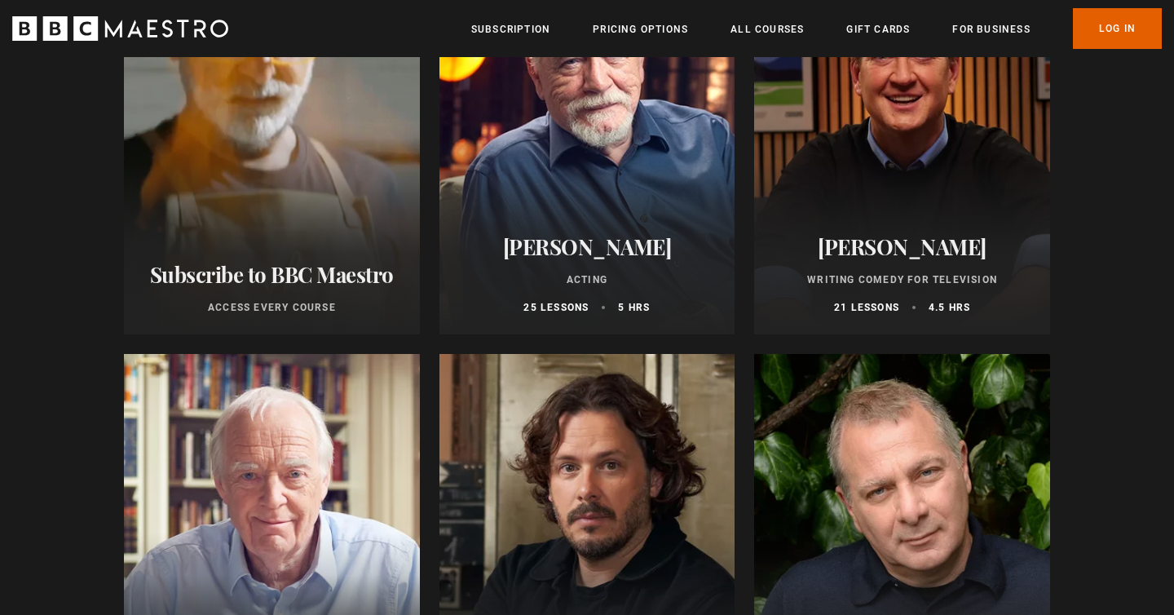
scroll to position [523, 0]
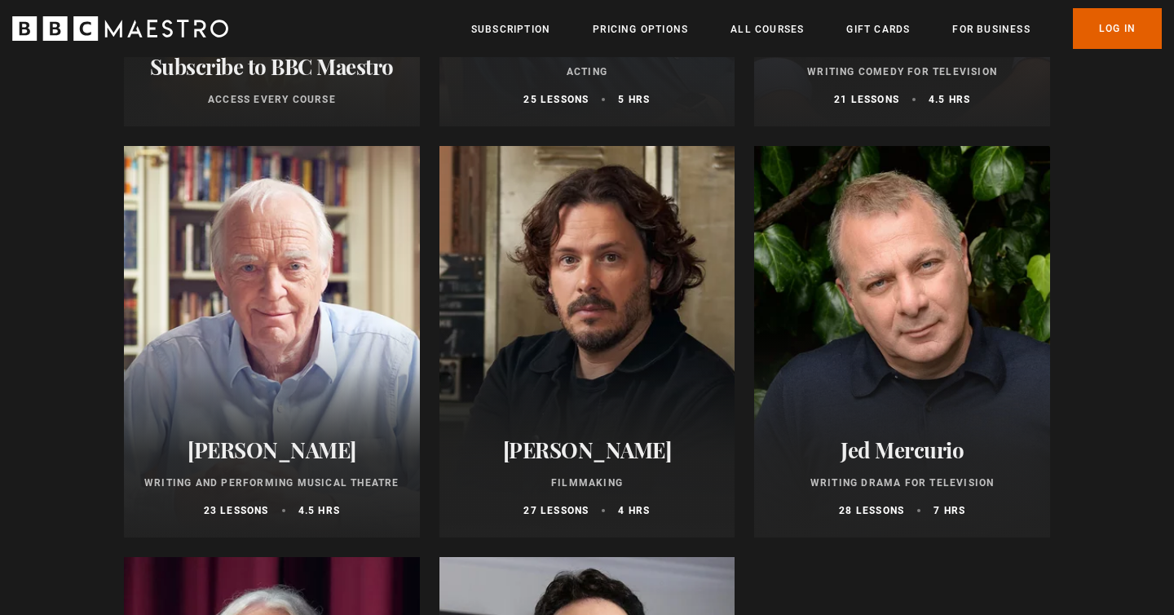
click at [608, 329] on div at bounding box center [587, 341] width 296 height 391
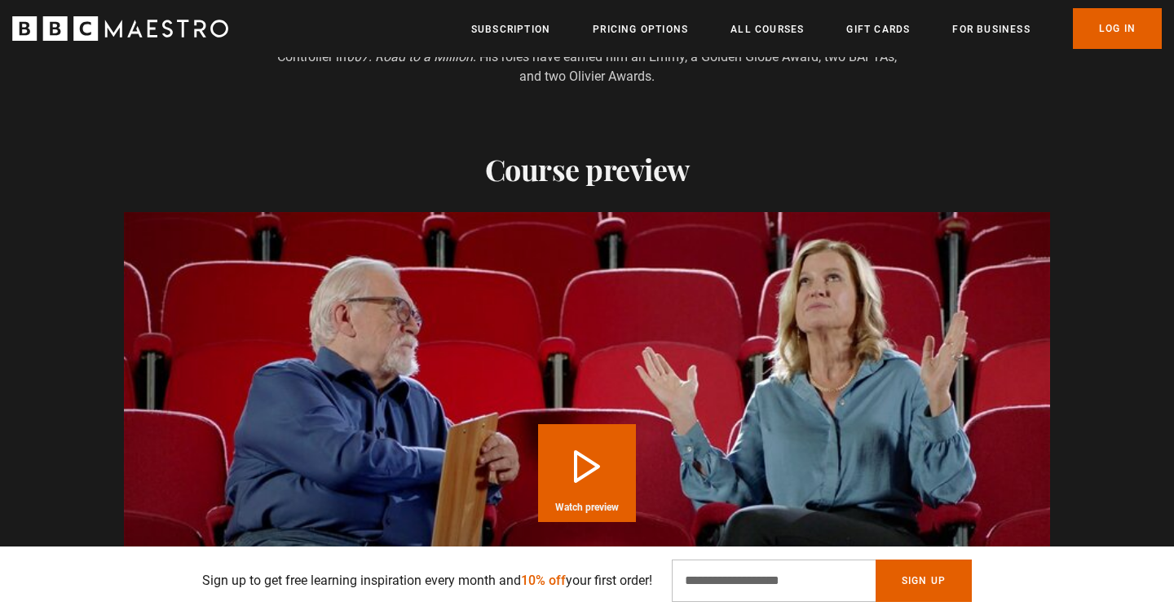
scroll to position [1668, 0]
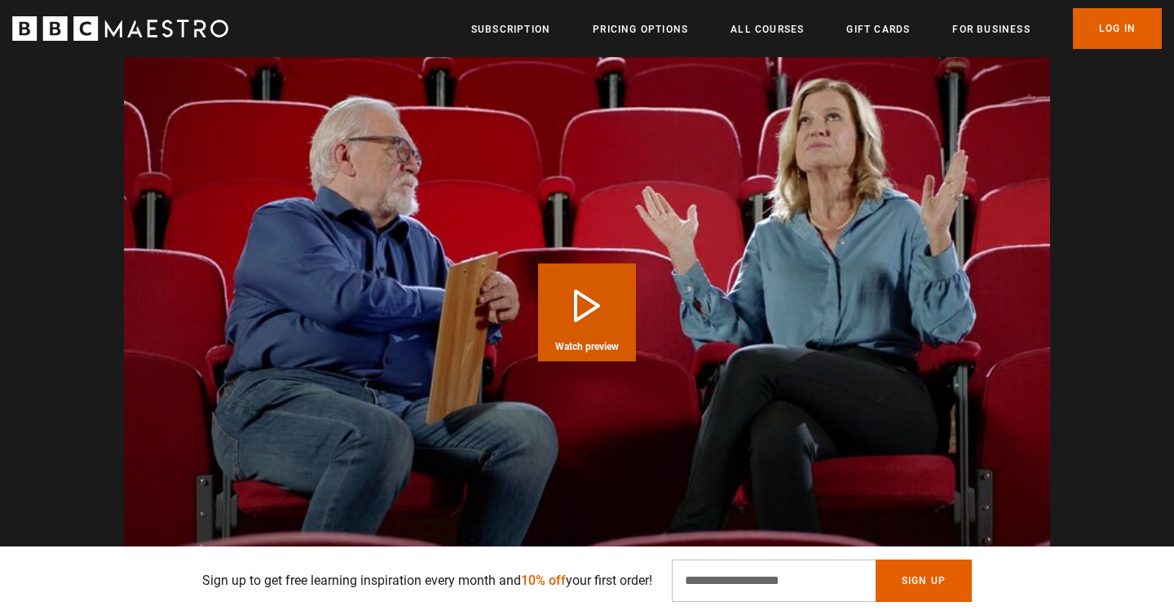
click at [587, 263] on button "Play Course overview for Acting with Brian Cox Watch preview" at bounding box center [587, 312] width 98 height 98
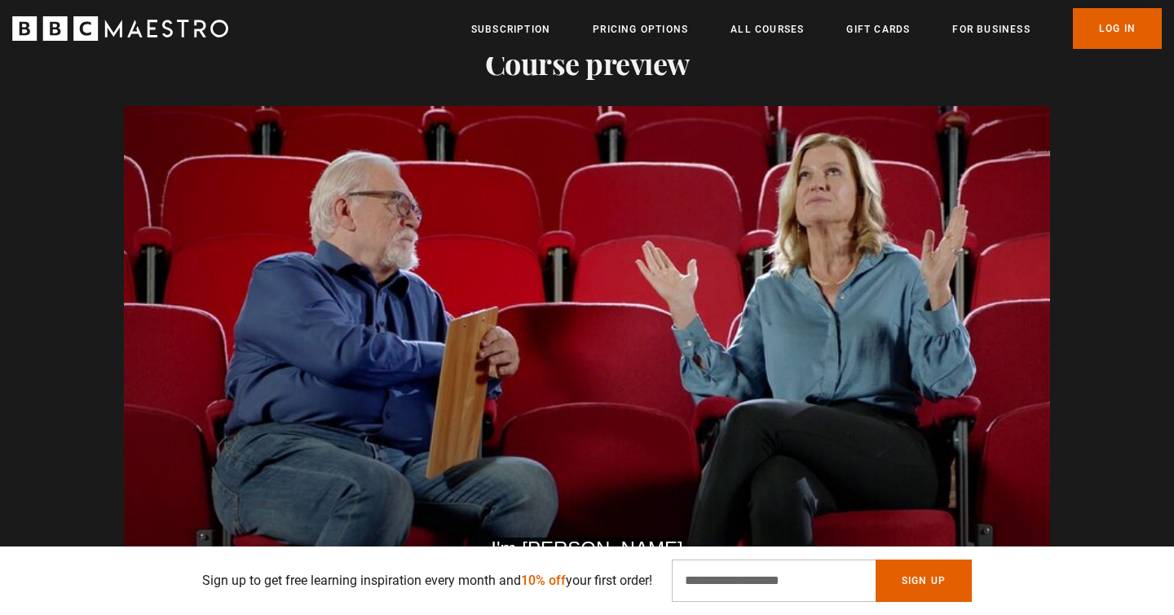
scroll to position [0, 2563]
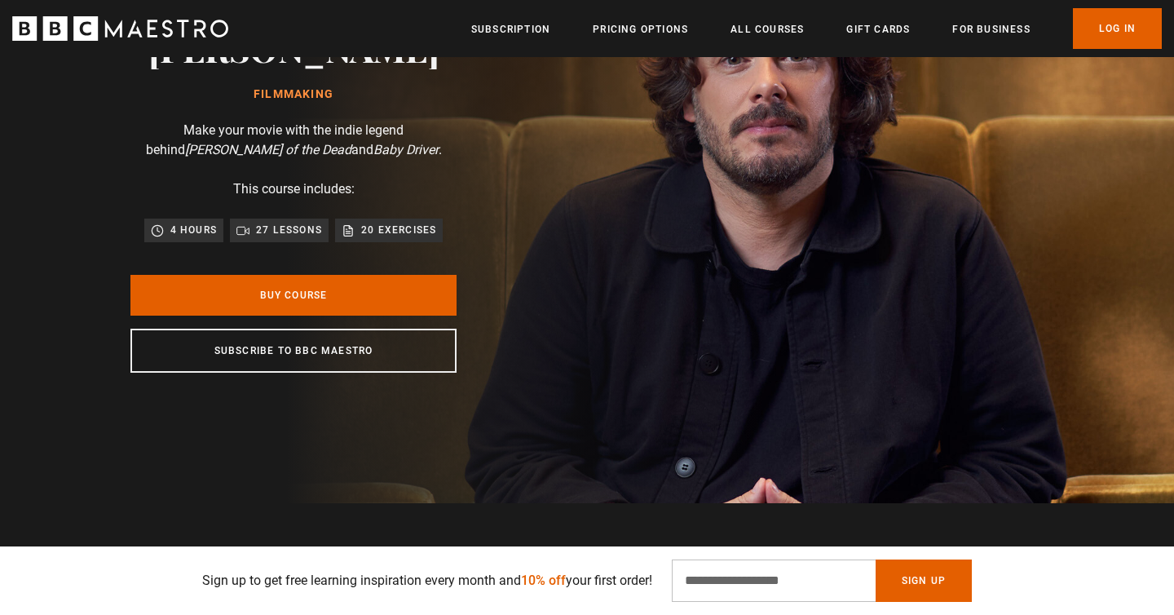
scroll to position [161, 0]
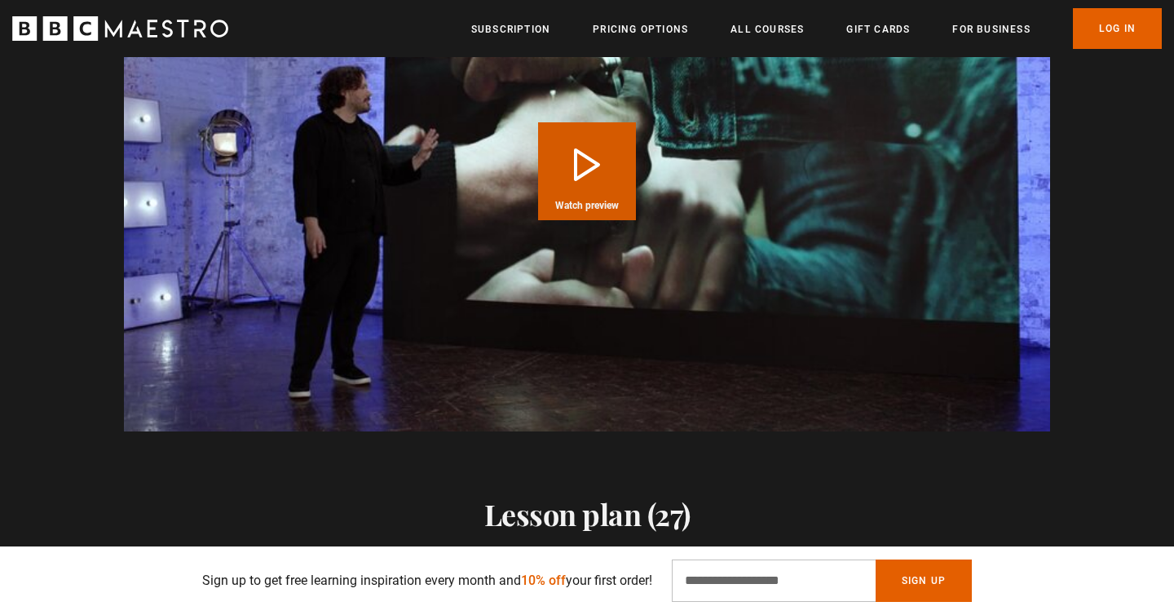
click at [595, 181] on button "Play Course overview for Filmmaking with [PERSON_NAME] Watch preview" at bounding box center [587, 171] width 98 height 98
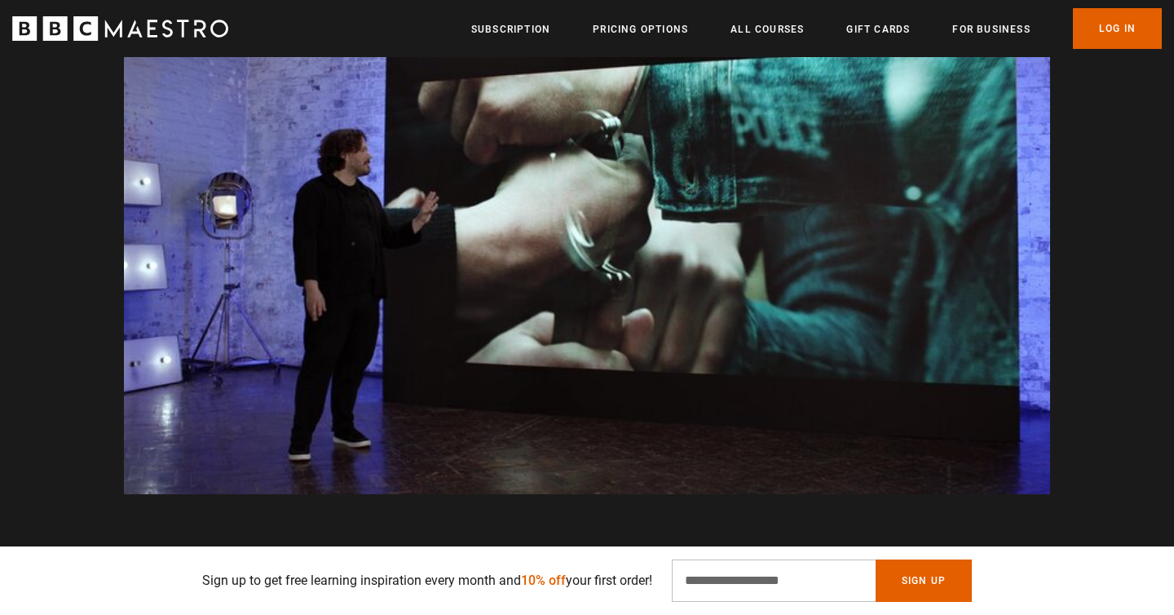
scroll to position [1679, 0]
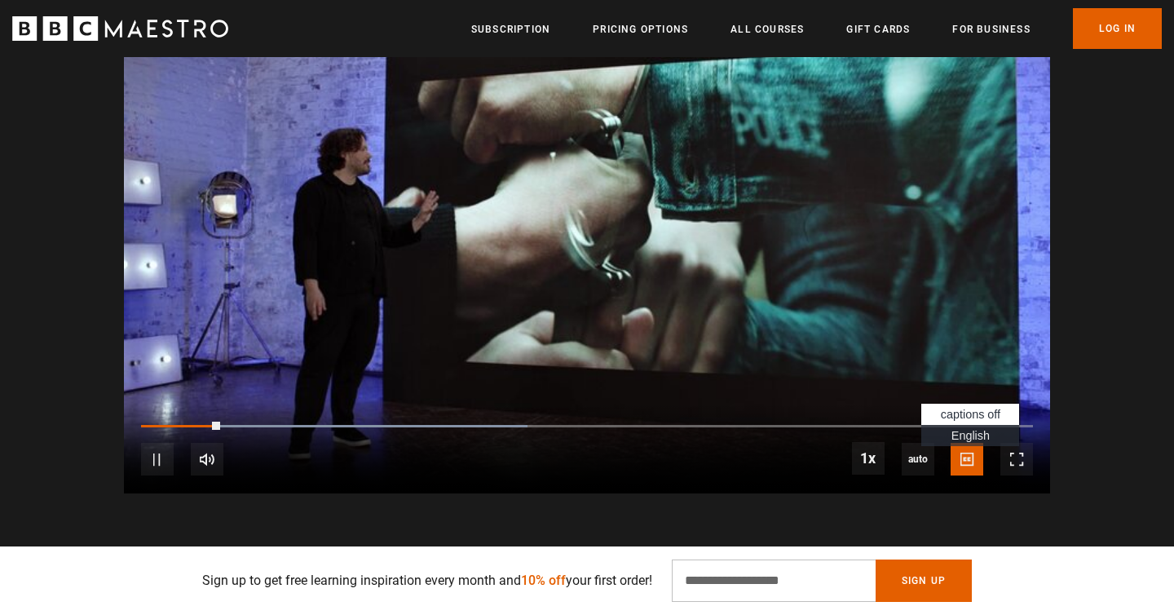
click at [970, 439] on span "English Captions" at bounding box center [970, 435] width 38 height 13
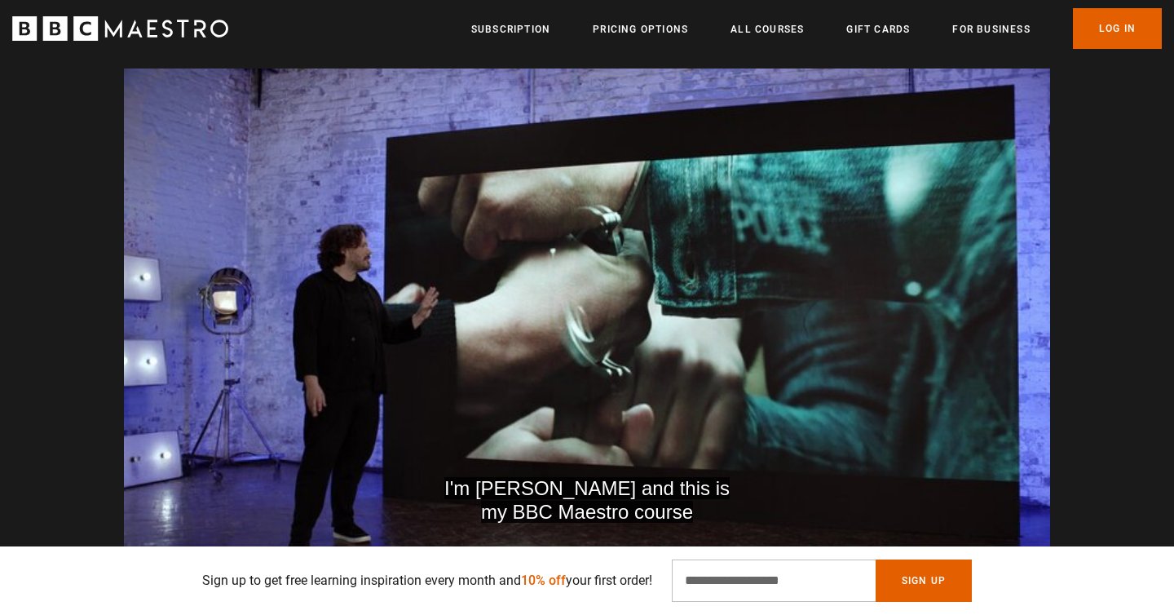
scroll to position [0, 2777]
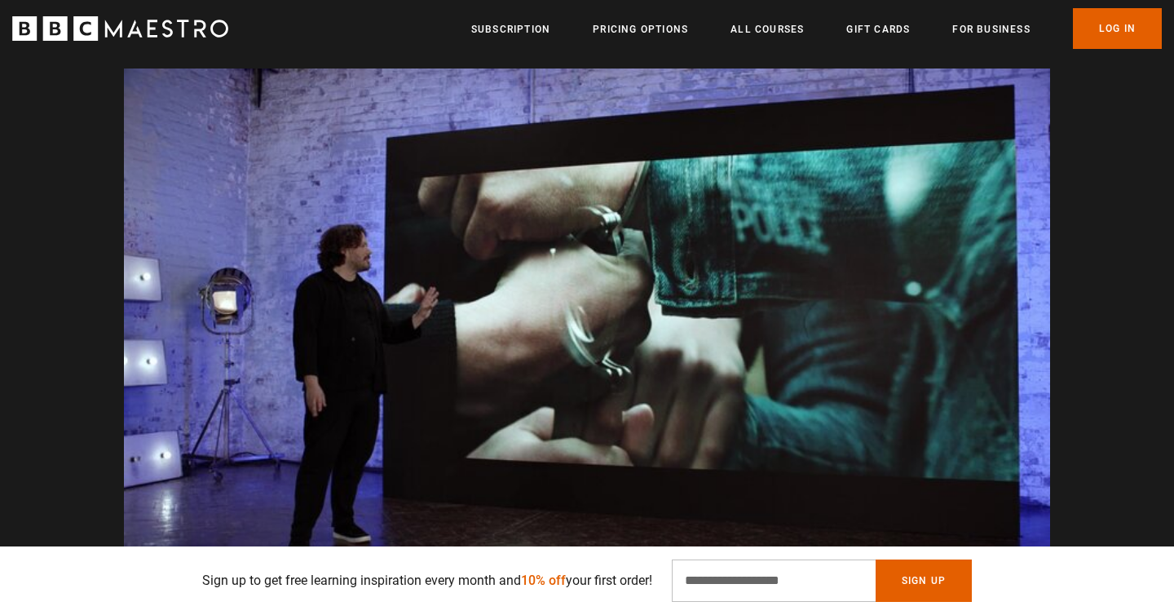
click at [660, 231] on video "Video Player" at bounding box center [587, 328] width 926 height 521
